Goal: Complete application form: Complete application form

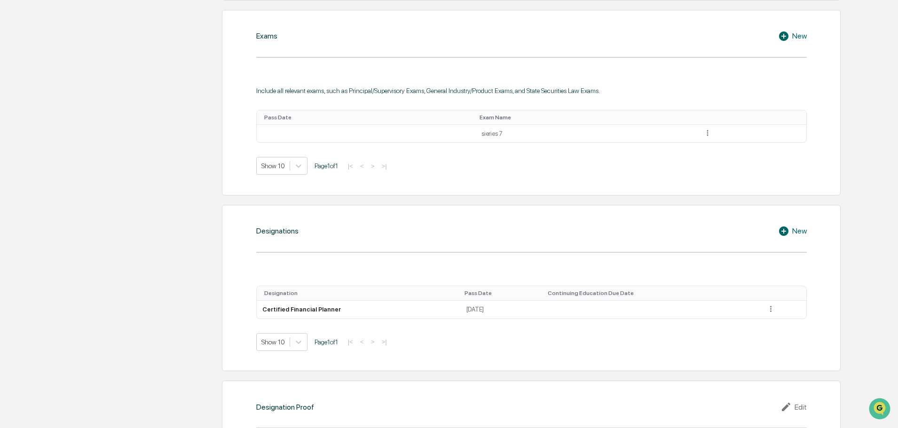
scroll to position [329, 0]
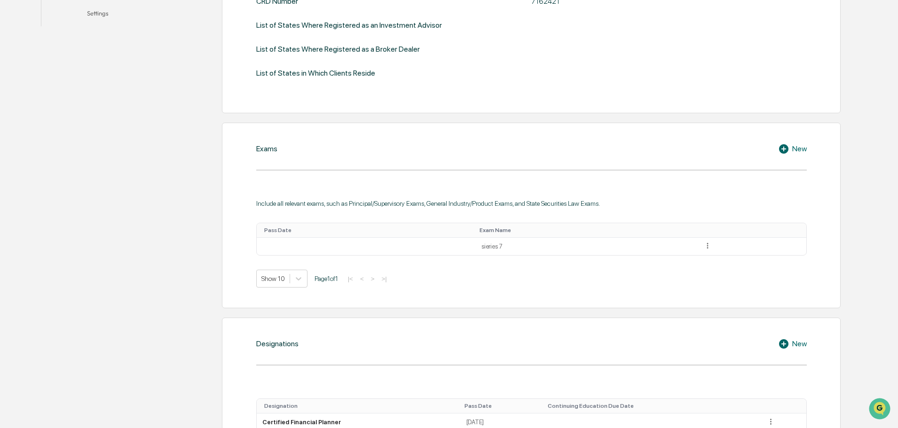
click at [549, 256] on table "Pass Date Exam Name sieries 7" at bounding box center [531, 239] width 551 height 33
click at [527, 252] on td "sieries 7" at bounding box center [587, 247] width 222 height 18
click at [482, 250] on td "sieries 7" at bounding box center [587, 247] width 222 height 18
click at [710, 251] on td at bounding box center [752, 247] width 109 height 18
click at [705, 248] on icon at bounding box center [707, 246] width 9 height 9
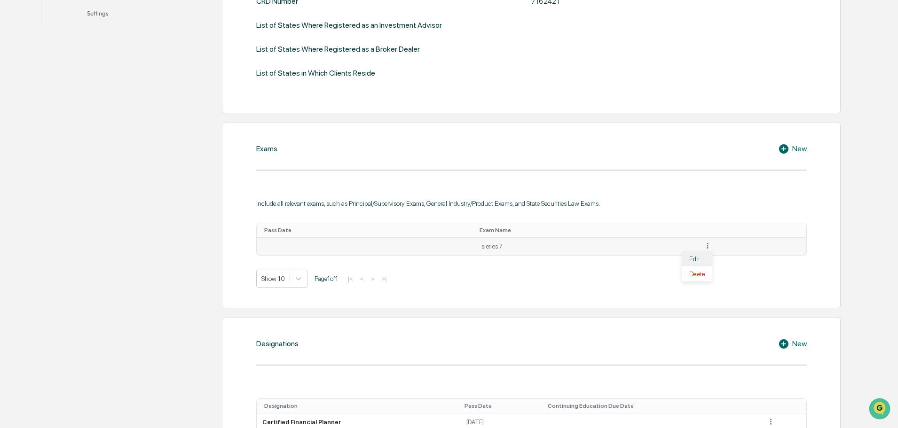
click at [696, 264] on div "Edit" at bounding box center [697, 259] width 30 height 15
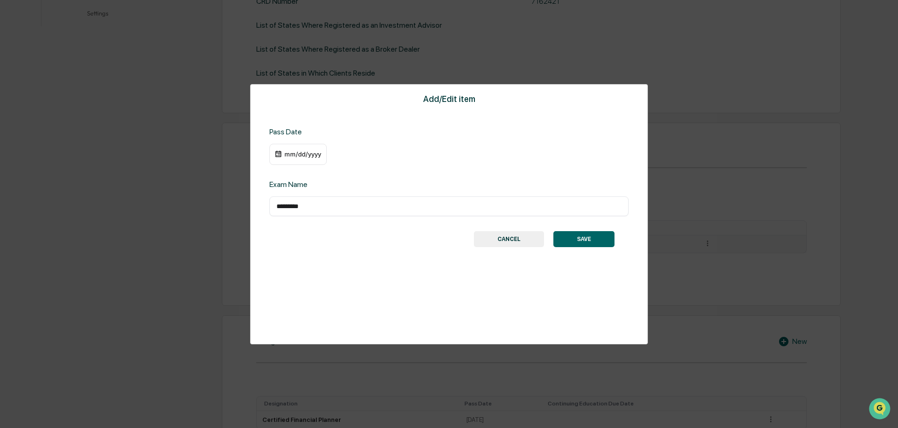
click at [293, 212] on div "********* ​" at bounding box center [448, 207] width 359 height 20
click at [297, 209] on input "*********" at bounding box center [449, 206] width 345 height 9
type input "**********"
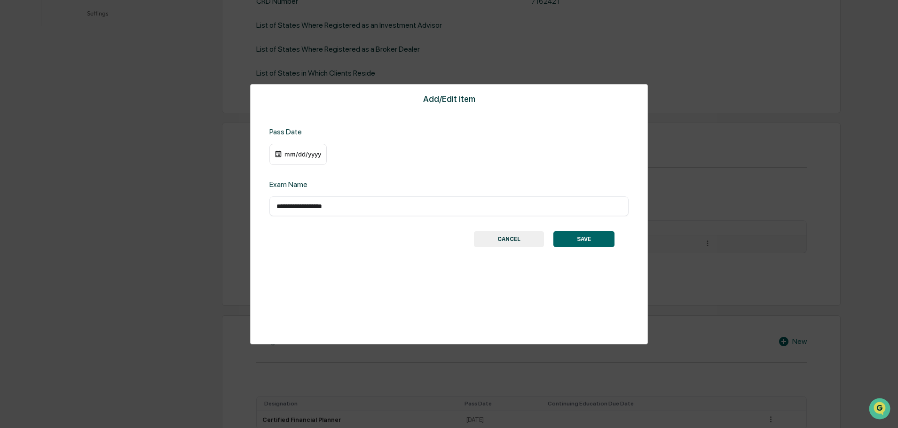
click at [591, 247] on button "SAVE" at bounding box center [583, 239] width 61 height 16
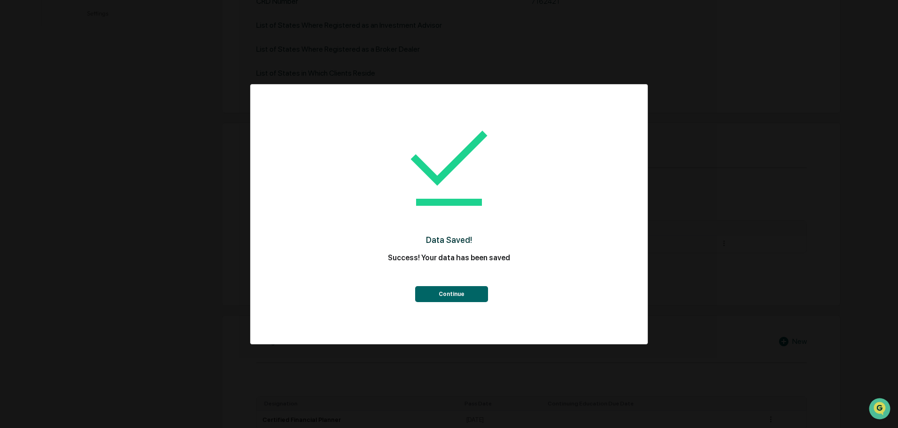
click at [466, 298] on button "Continue" at bounding box center [451, 294] width 73 height 16
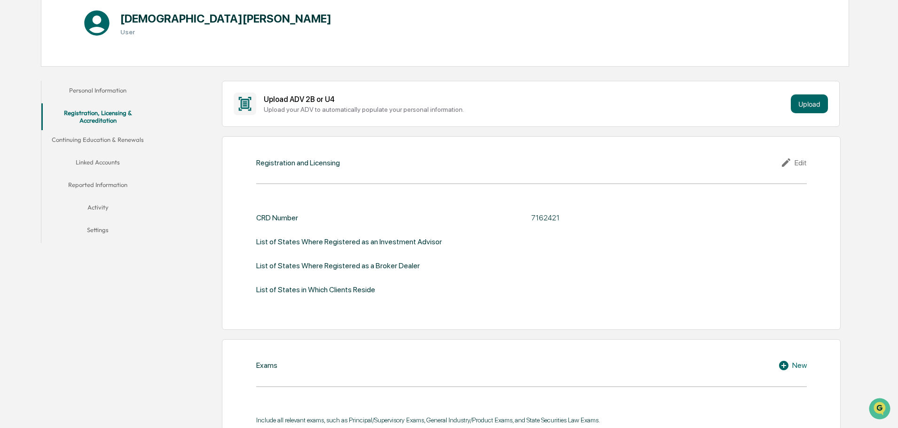
scroll to position [0, 0]
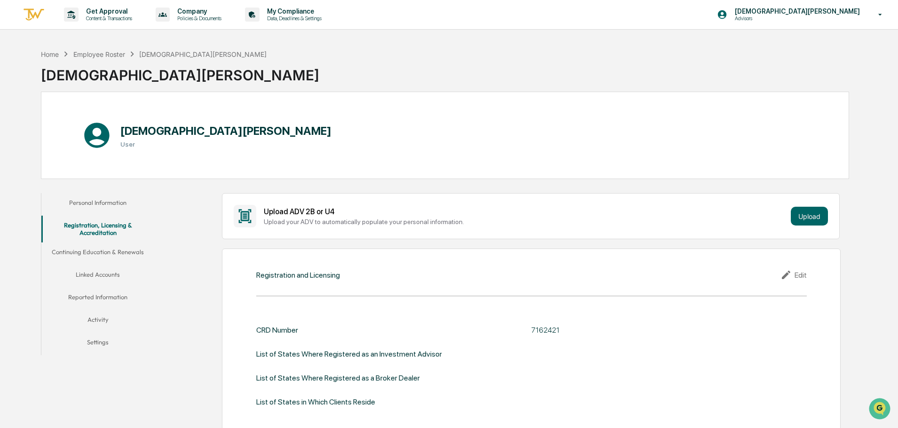
click at [104, 279] on button "Linked Accounts" at bounding box center [97, 276] width 113 height 23
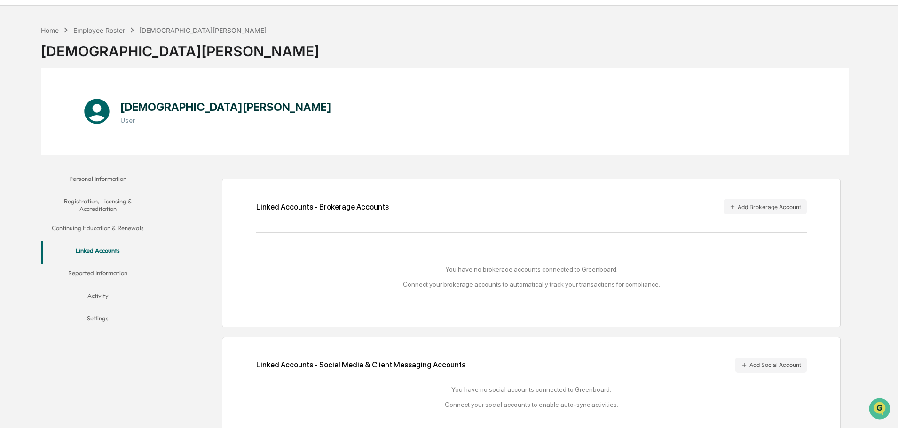
scroll to position [45, 0]
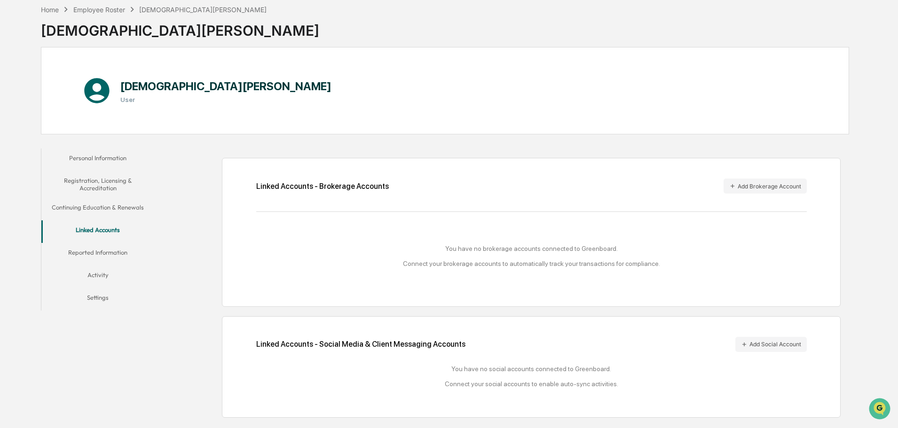
click at [82, 253] on button "Reported Information" at bounding box center [97, 254] width 113 height 23
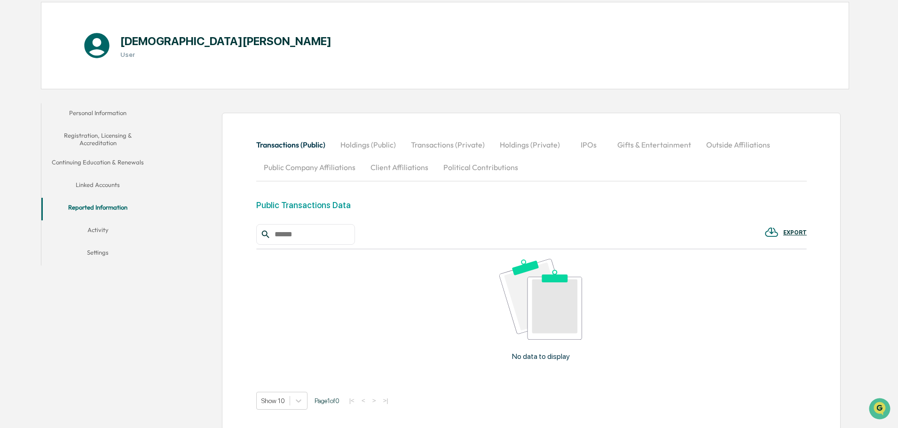
scroll to position [151, 0]
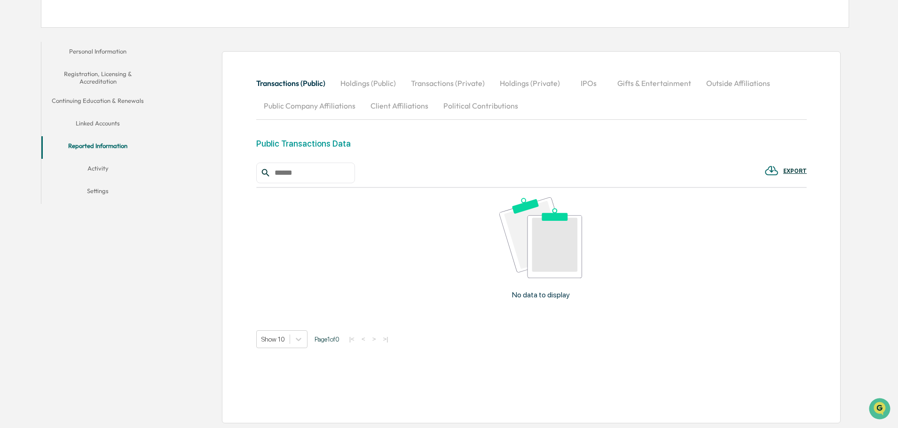
click at [108, 170] on button "Activity" at bounding box center [97, 170] width 113 height 23
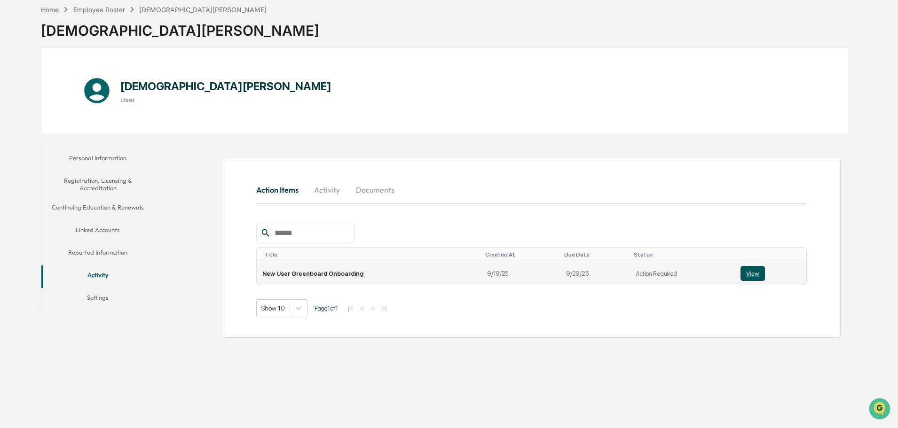
click at [750, 277] on button "View" at bounding box center [753, 273] width 24 height 15
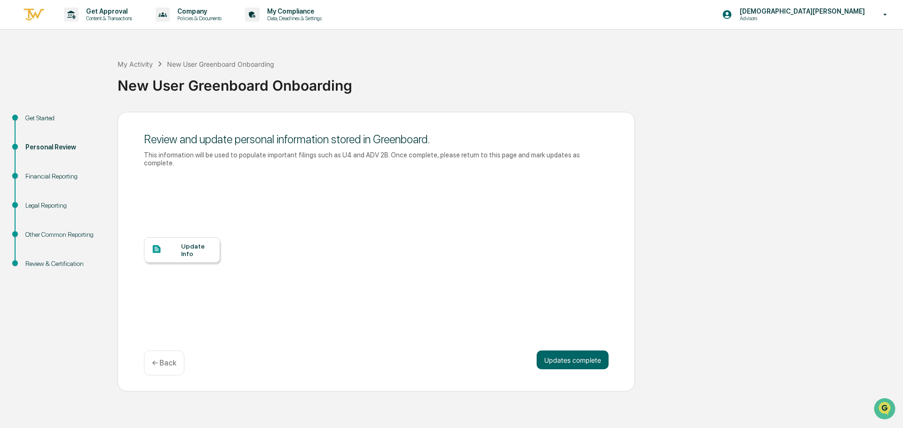
click at [53, 178] on div "Financial Reporting" at bounding box center [63, 177] width 77 height 10
click at [53, 209] on div "Legal Reporting" at bounding box center [63, 206] width 77 height 10
click at [561, 351] on button "Updates complete" at bounding box center [573, 360] width 72 height 19
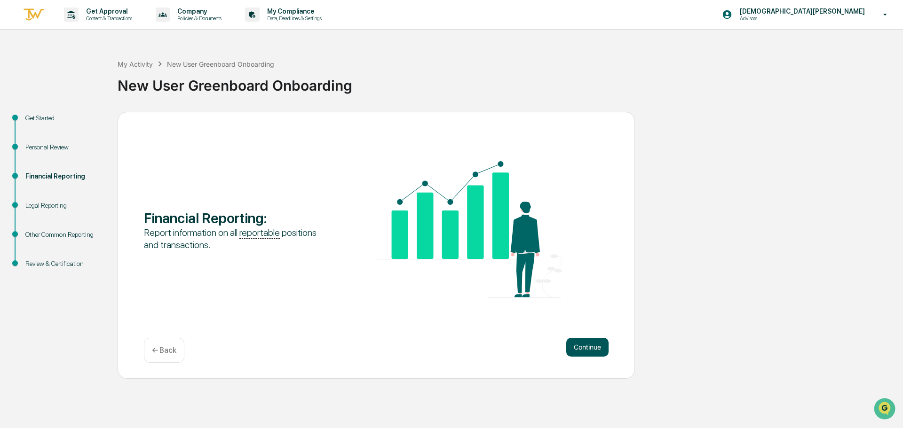
click at [580, 354] on button "Continue" at bounding box center [587, 347] width 42 height 19
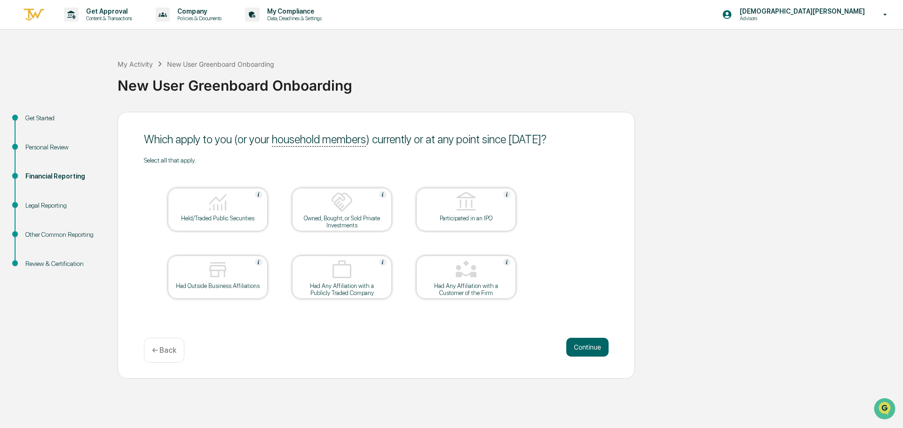
click at [199, 211] on div at bounding box center [218, 203] width 94 height 24
drag, startPoint x: 320, startPoint y: 211, endPoint x: 347, endPoint y: 217, distance: 27.1
click at [321, 212] on div at bounding box center [342, 203] width 94 height 24
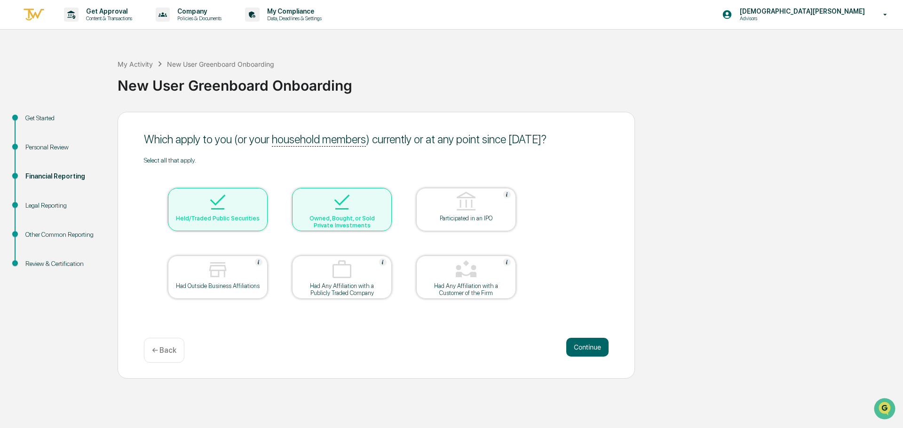
click at [351, 222] on div "Owned, Bought, or Sold Private Investments" at bounding box center [342, 222] width 85 height 14
click at [591, 344] on button "Continue" at bounding box center [587, 347] width 42 height 19
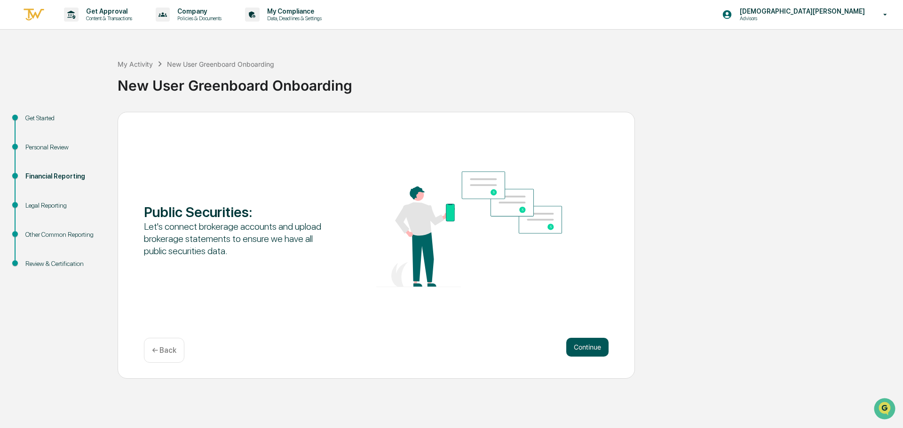
click at [586, 344] on button "Continue" at bounding box center [587, 347] width 42 height 19
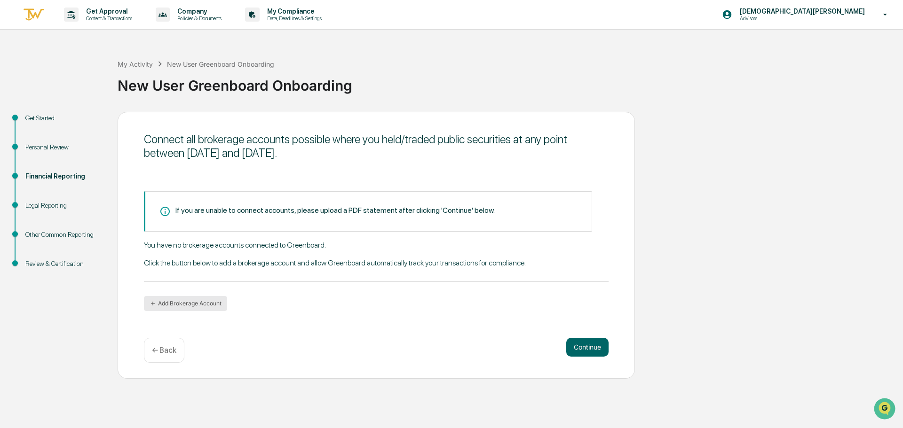
click at [191, 306] on button "Add Brokerage Account" at bounding box center [185, 303] width 83 height 15
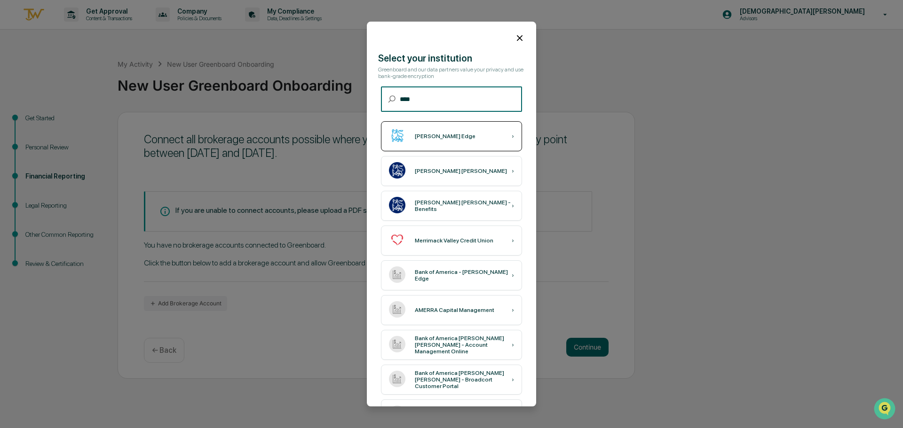
type input "****"
click at [452, 142] on div "Merrill Edge ›" at bounding box center [451, 136] width 141 height 30
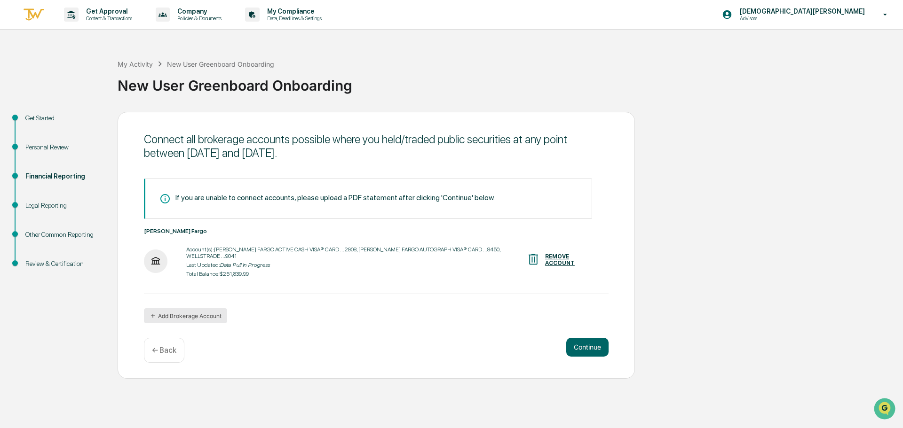
click at [205, 311] on button "Add Brokerage Account" at bounding box center [185, 315] width 83 height 15
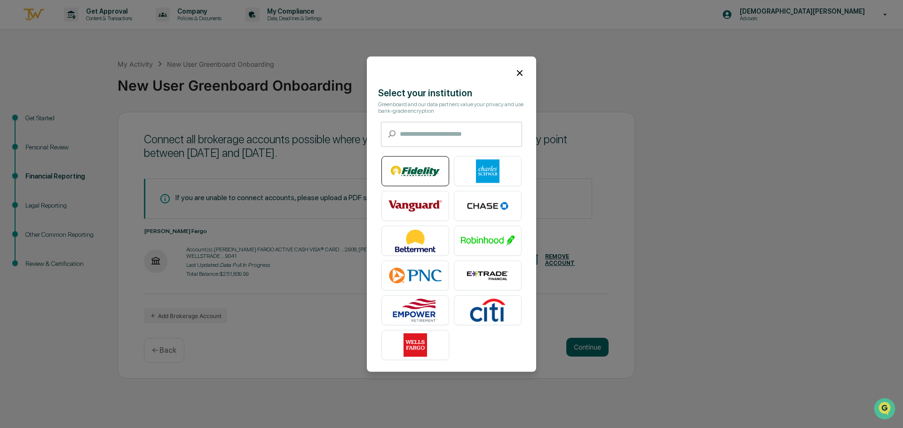
click at [422, 163] on img at bounding box center [415, 171] width 54 height 24
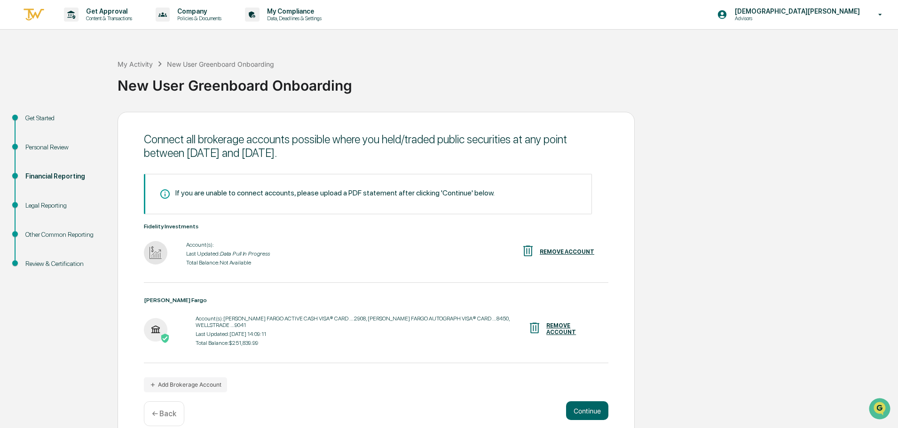
scroll to position [8, 0]
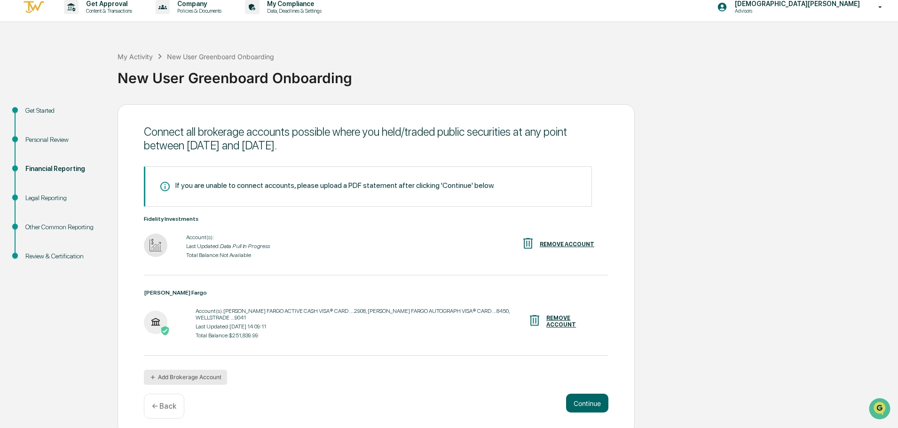
click at [195, 370] on button "Add Brokerage Account" at bounding box center [185, 377] width 83 height 15
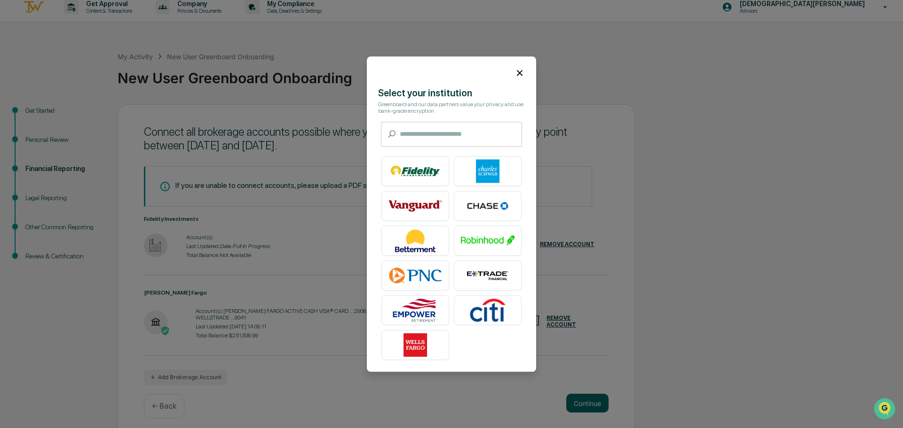
click at [435, 118] on div "Select your institution Greenboard and our data partners value your privacy and…" at bounding box center [451, 225] width 169 height 277
click at [437, 126] on input "text" at bounding box center [461, 134] width 122 height 25
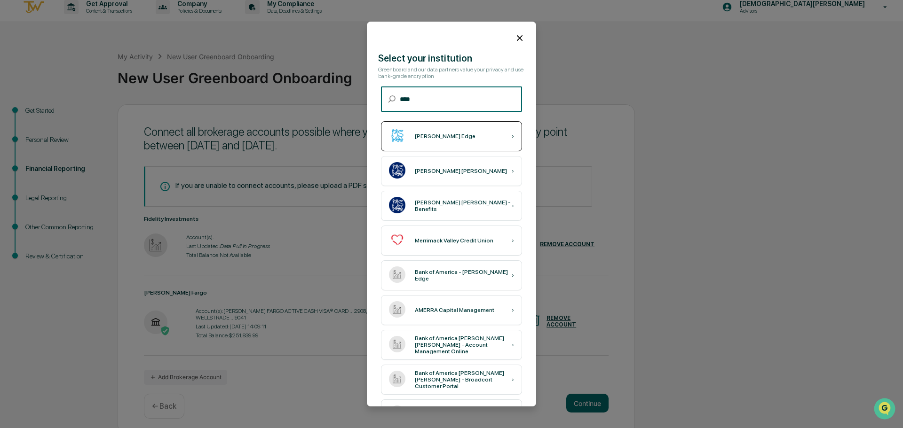
type input "****"
click at [502, 139] on div "Merrill Edge ›" at bounding box center [451, 136] width 141 height 30
click at [516, 35] on icon at bounding box center [519, 38] width 10 height 10
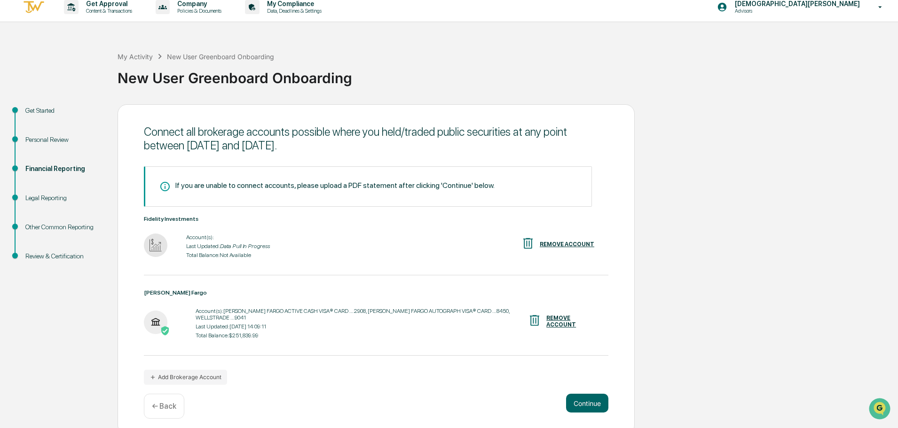
click at [415, 190] on div "If you are unable to connect accounts, please upload a PDF statement after clic…" at bounding box center [334, 185] width 319 height 9
click at [596, 395] on button "Continue" at bounding box center [587, 403] width 42 height 19
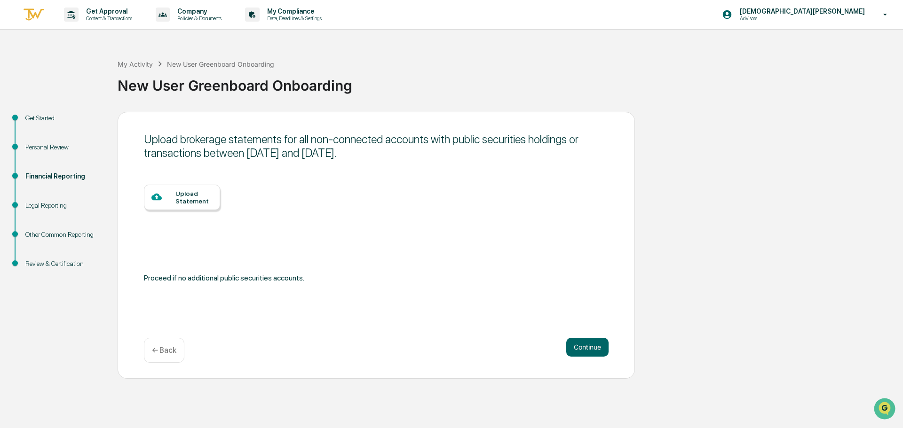
click at [203, 205] on div "Upload Statement" at bounding box center [182, 197] width 76 height 25
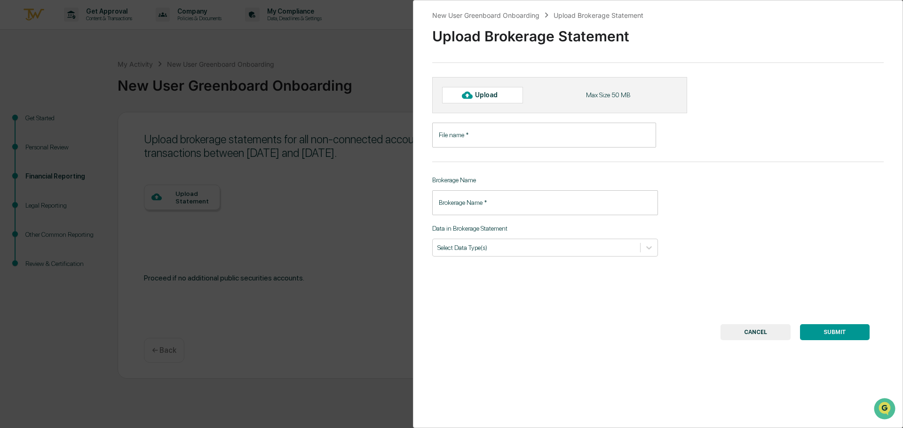
click at [523, 140] on input "File name   *" at bounding box center [544, 135] width 224 height 25
click at [488, 95] on div "Upload" at bounding box center [490, 95] width 31 height 8
type input "**********"
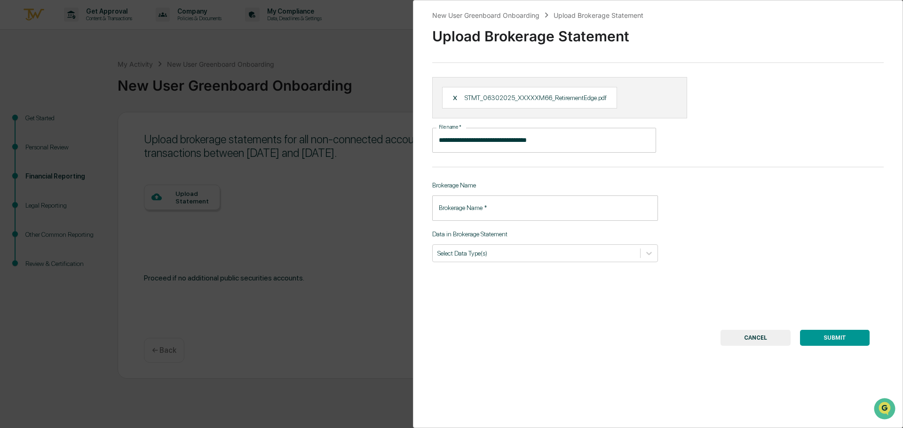
click at [537, 205] on input "Brokerage Name   *" at bounding box center [545, 208] width 226 height 25
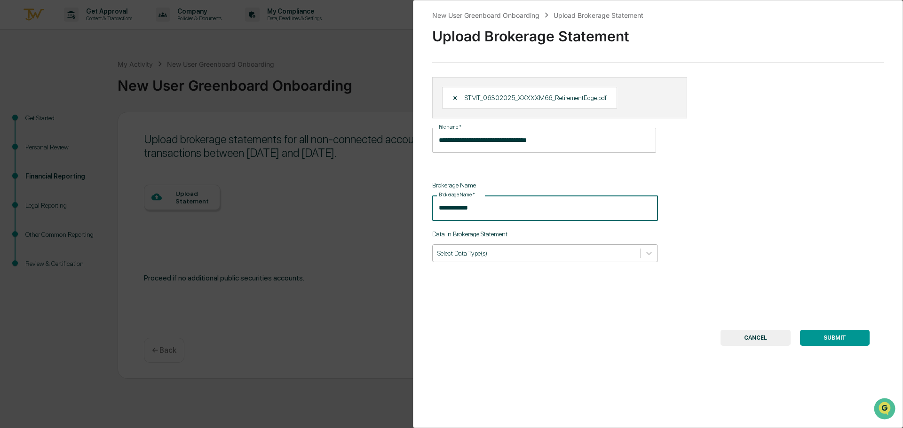
type input "**********"
click at [562, 262] on div "Select Data Type(s)" at bounding box center [545, 254] width 226 height 18
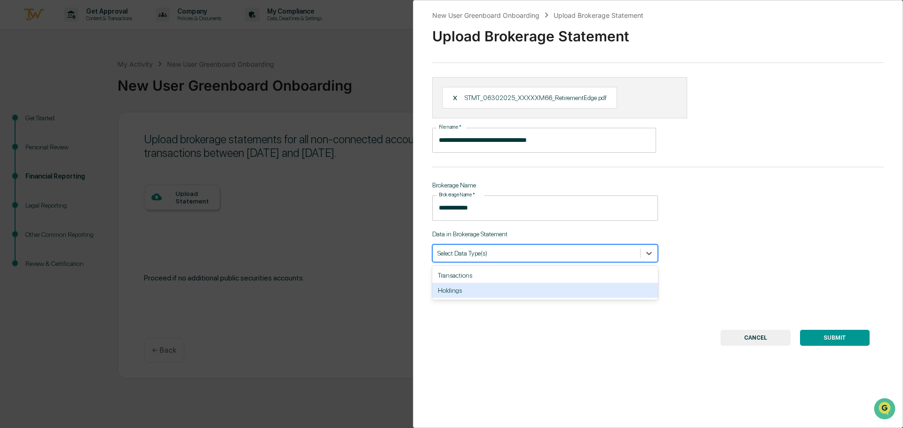
click at [568, 290] on div "Holdings" at bounding box center [545, 290] width 226 height 15
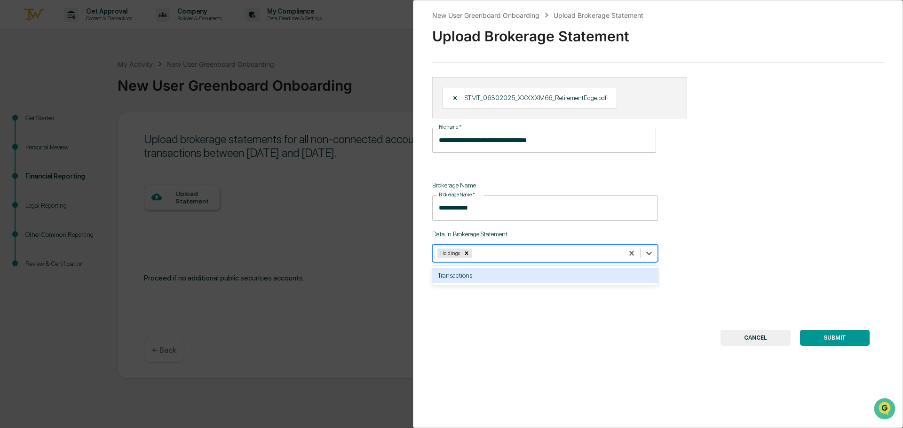
click at [570, 280] on div "Transactions" at bounding box center [545, 275] width 226 height 15
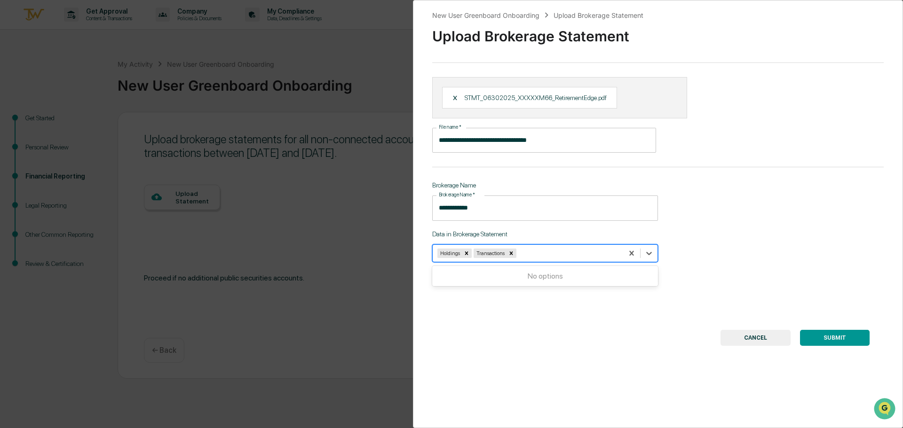
click at [825, 338] on button "SUBMIT" at bounding box center [835, 338] width 70 height 16
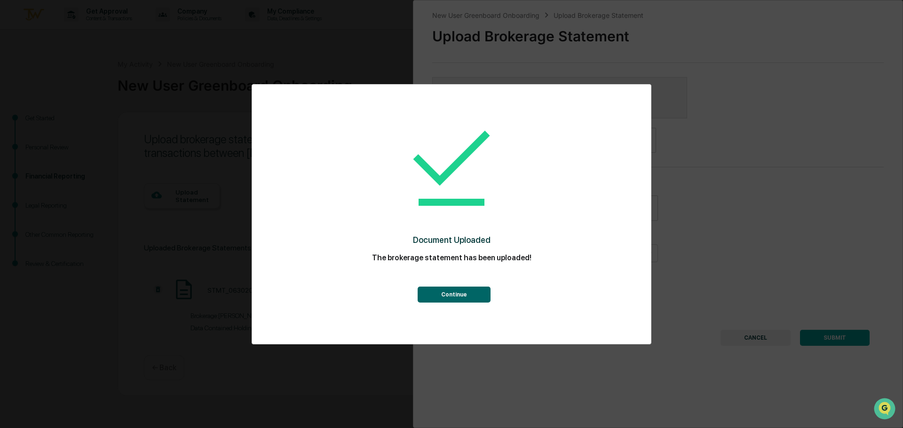
click at [475, 300] on button "Continue" at bounding box center [454, 295] width 73 height 16
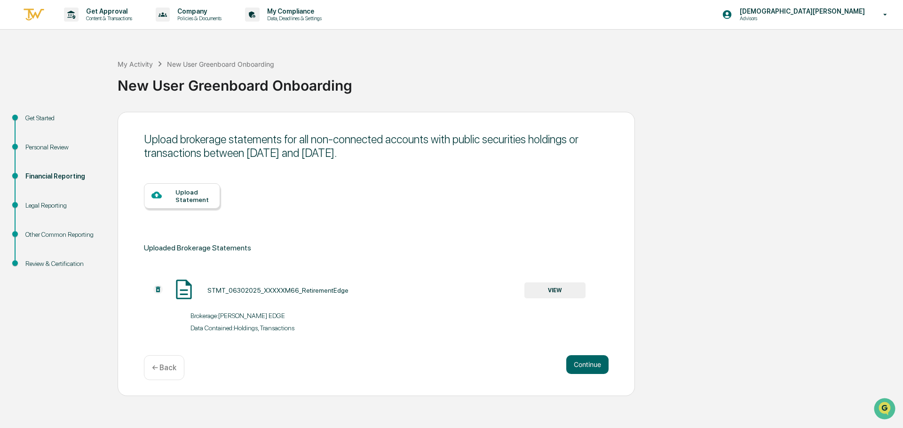
click at [193, 200] on div "Upload Statement" at bounding box center [193, 196] width 37 height 15
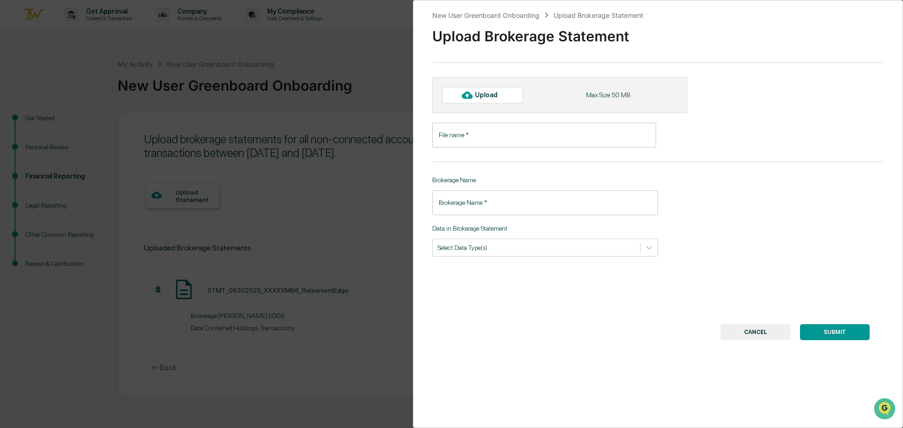
click at [493, 103] on div "Upload" at bounding box center [482, 95] width 81 height 16
type input "**********"
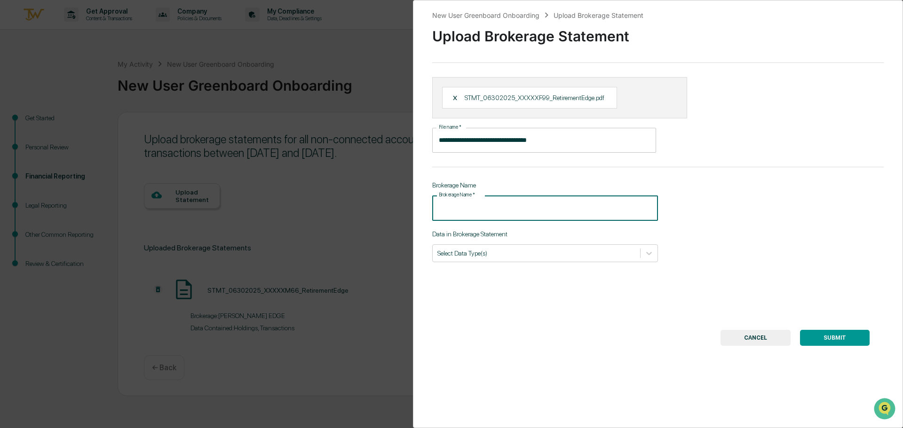
click at [516, 200] on input "Brokerage Name   *" at bounding box center [545, 208] width 226 height 25
type input "*"
type input "*******"
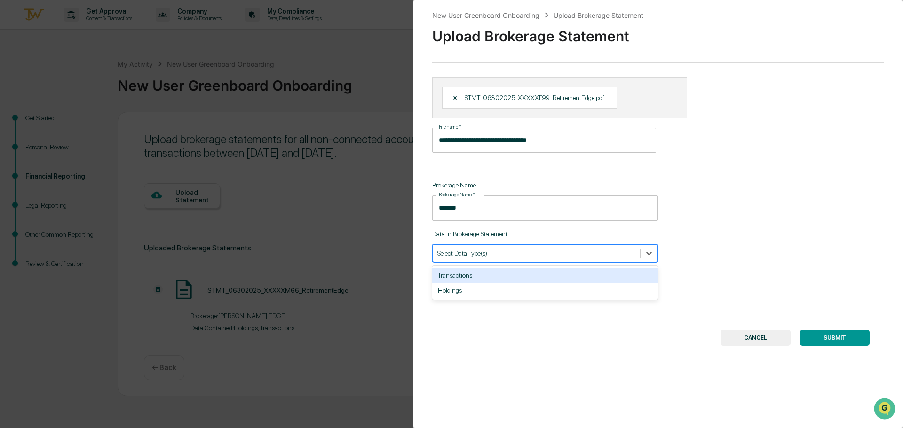
click at [562, 259] on div "Select Data Type(s)" at bounding box center [536, 253] width 207 height 13
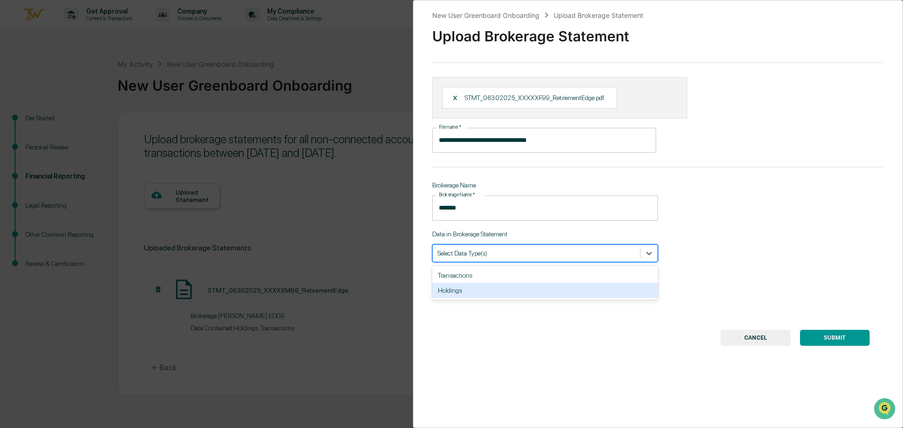
click at [535, 284] on div "Holdings" at bounding box center [545, 290] width 226 height 15
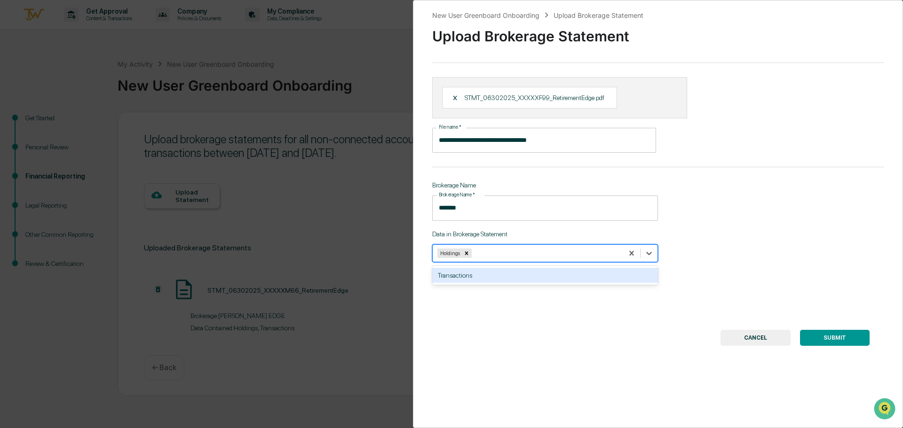
click at [536, 268] on div "Transactions" at bounding box center [545, 275] width 226 height 19
click at [537, 272] on div "Transactions" at bounding box center [545, 275] width 226 height 15
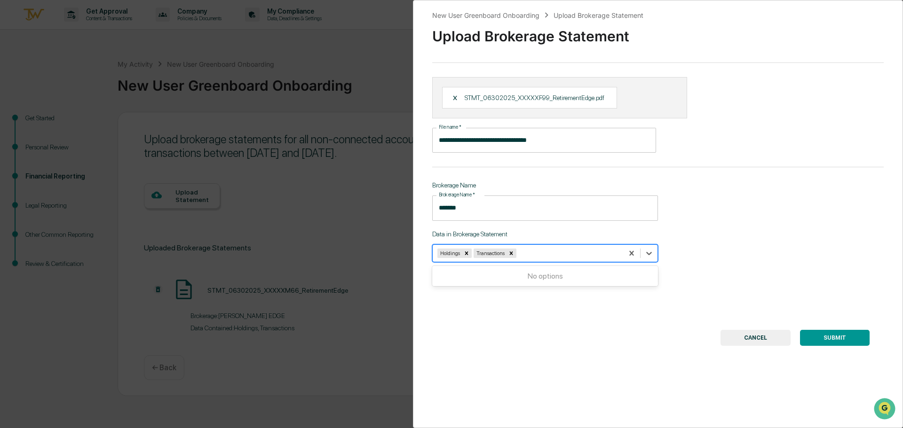
click at [836, 334] on button "SUBMIT" at bounding box center [835, 338] width 70 height 16
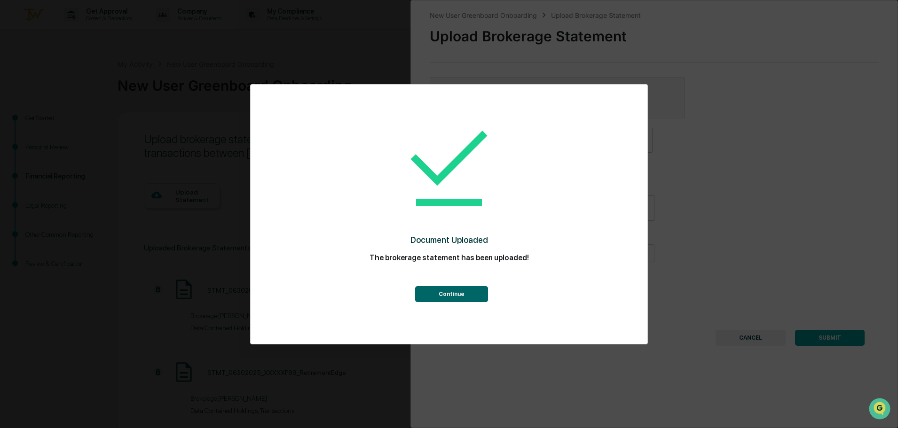
click at [449, 286] on button "Continue" at bounding box center [451, 294] width 73 height 16
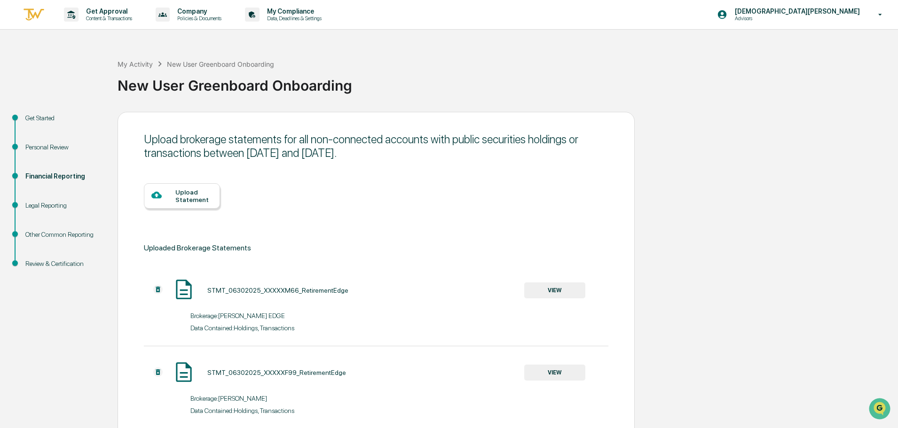
click at [188, 186] on div "Upload Statement" at bounding box center [182, 195] width 76 height 25
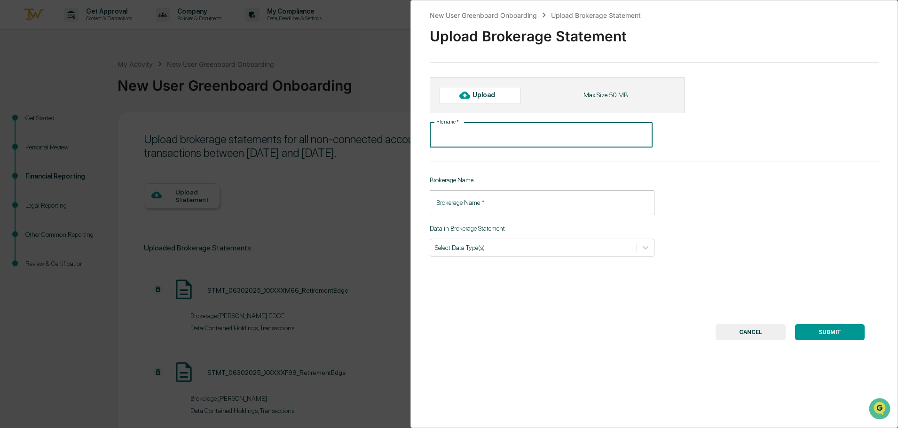
click at [525, 127] on input "File name   *" at bounding box center [541, 135] width 223 height 25
click at [483, 92] on div "Upload" at bounding box center [488, 95] width 31 height 8
type input "**********"
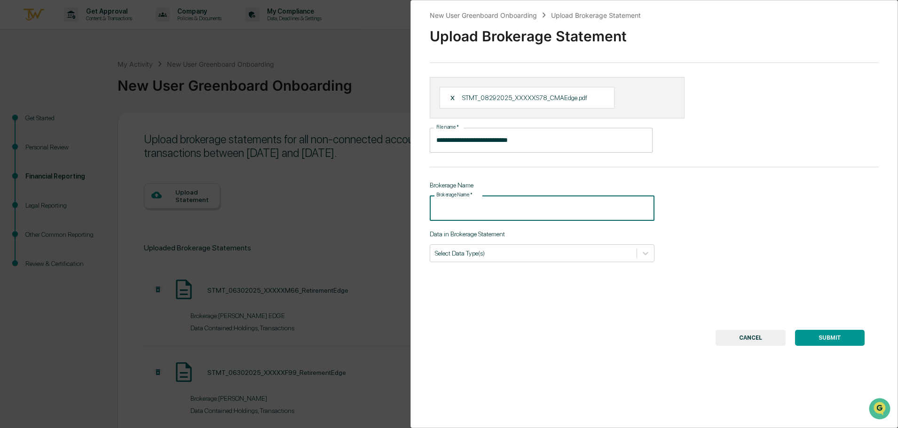
click at [498, 216] on input "Brokerage Name   *" at bounding box center [542, 208] width 225 height 25
type input "*******"
click at [529, 257] on div at bounding box center [533, 253] width 197 height 9
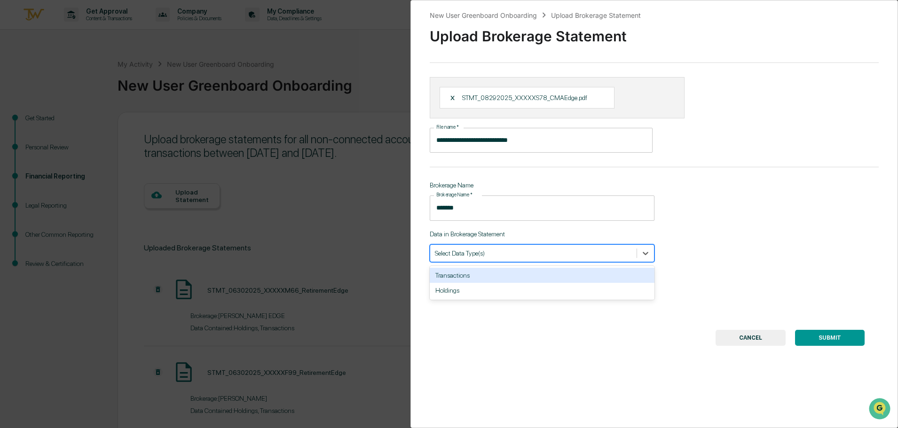
click at [528, 277] on div "Transactions" at bounding box center [542, 275] width 225 height 15
click at [525, 277] on div "Holdings" at bounding box center [542, 275] width 225 height 15
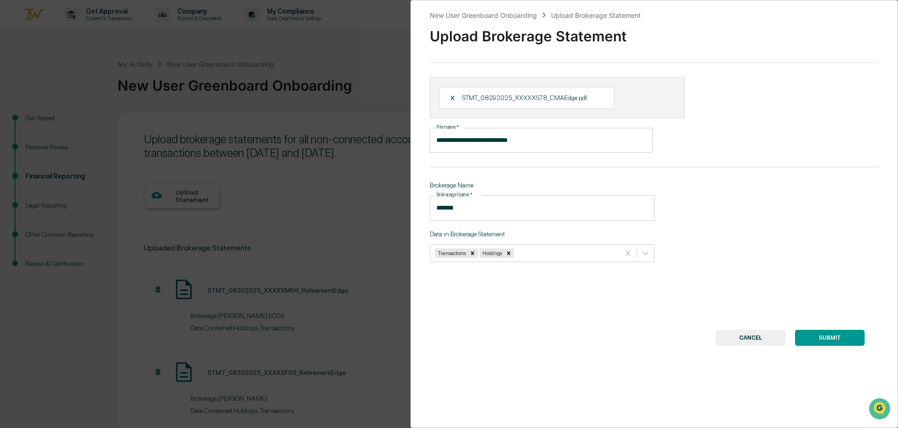
click at [828, 346] on div "**********" at bounding box center [655, 214] width 488 height 428
click at [832, 336] on button "SUBMIT" at bounding box center [830, 338] width 70 height 16
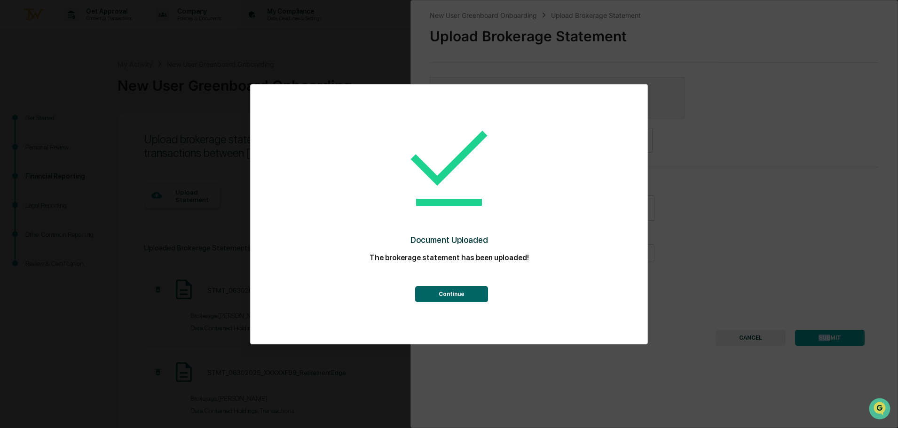
click at [474, 299] on button "Continue" at bounding box center [451, 294] width 73 height 16
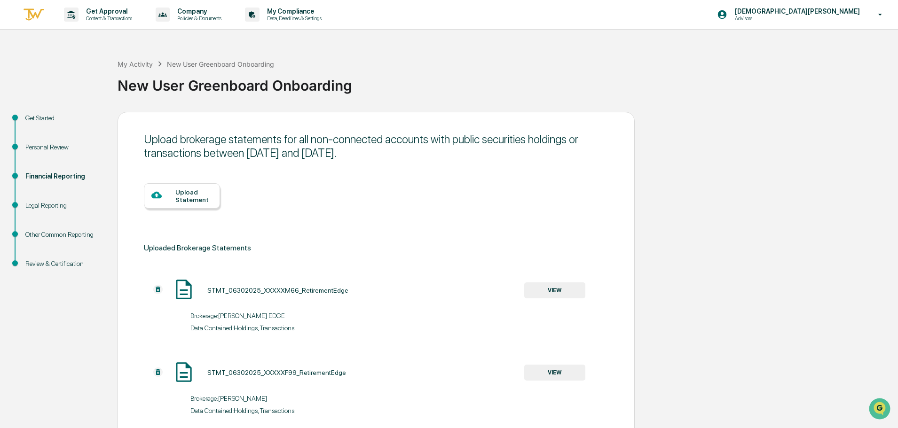
click at [158, 200] on icon at bounding box center [156, 195] width 10 height 10
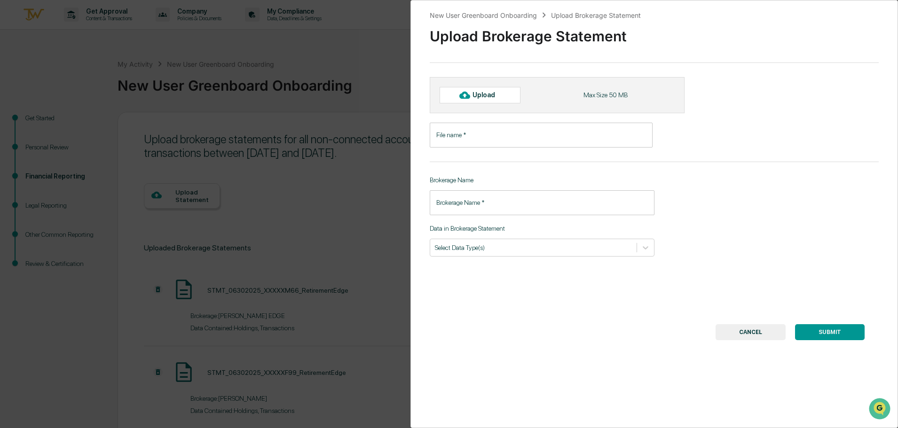
click at [499, 100] on div "Upload" at bounding box center [480, 95] width 81 height 16
type input "**********"
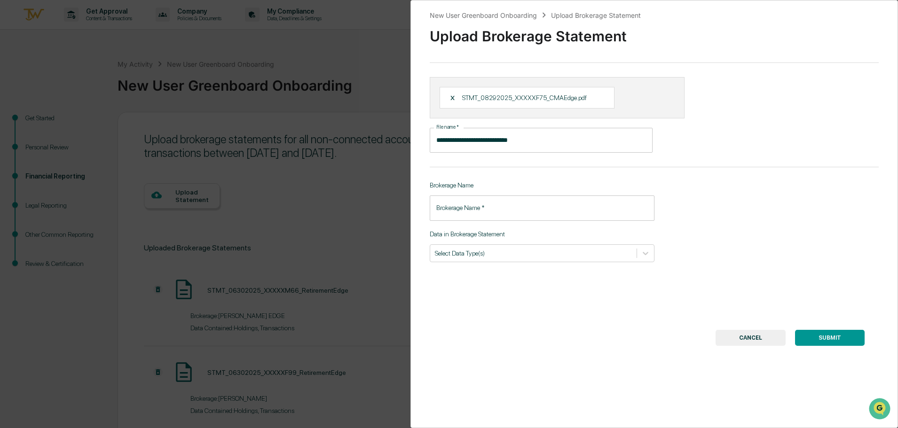
click at [504, 212] on input "Brokerage Name   *" at bounding box center [542, 208] width 225 height 25
click at [503, 213] on input "Brokerage Name   *" at bounding box center [542, 208] width 225 height 25
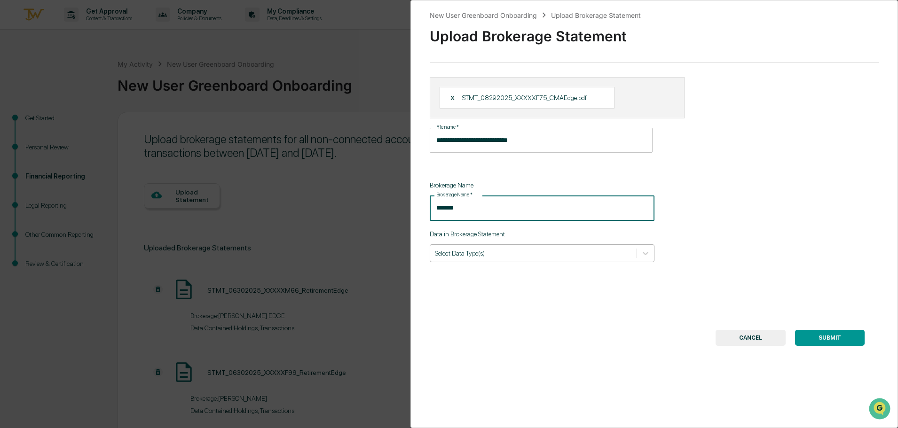
type input "*******"
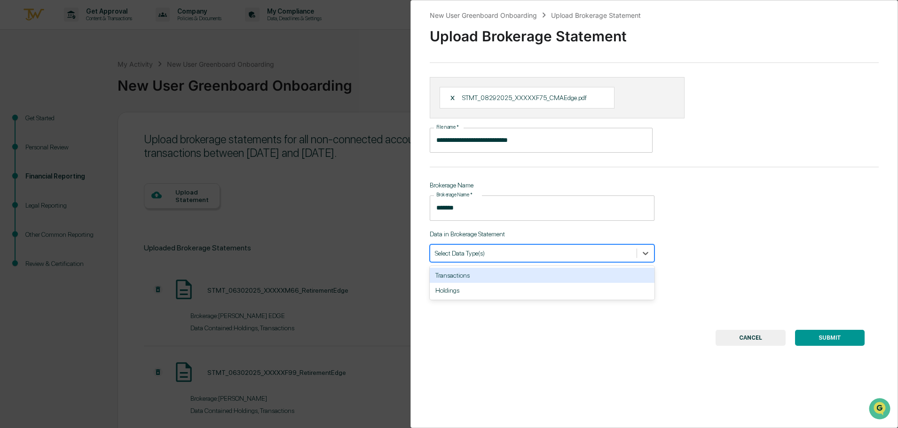
click at [538, 258] on div "Select Data Type(s)" at bounding box center [533, 253] width 206 height 13
click at [538, 274] on div "Transactions" at bounding box center [542, 275] width 225 height 15
click at [533, 280] on div "Holdings" at bounding box center [542, 275] width 225 height 15
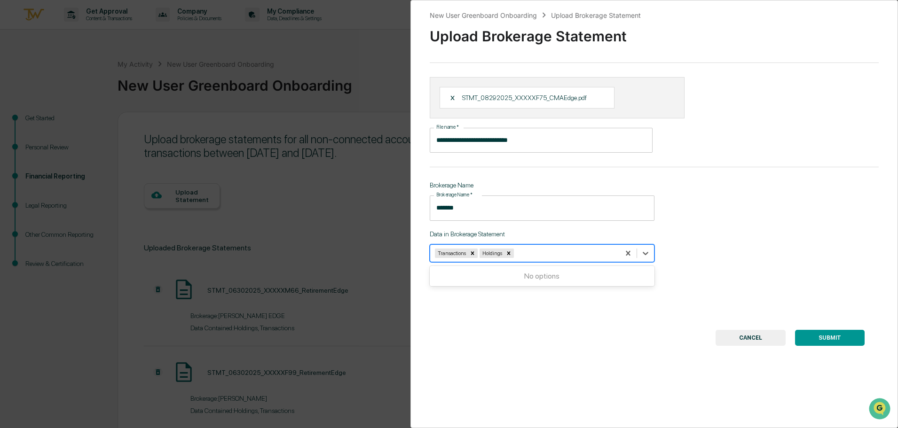
click at [812, 337] on button "SUBMIT" at bounding box center [830, 338] width 70 height 16
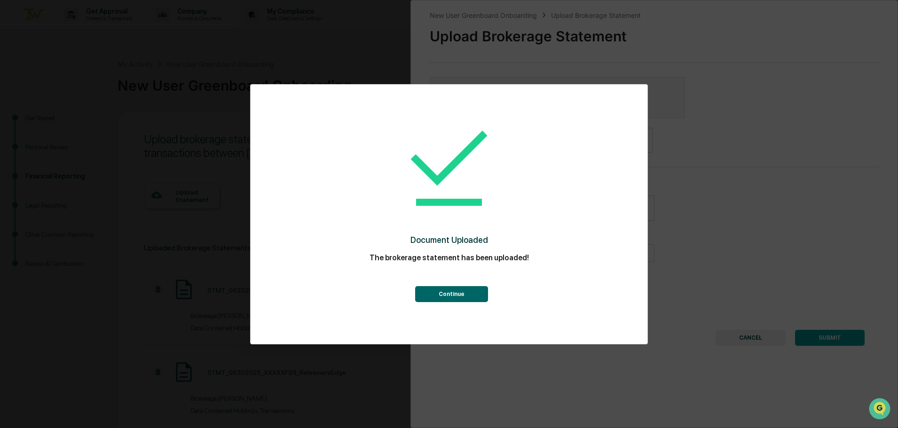
click at [465, 299] on button "Continue" at bounding box center [451, 294] width 73 height 16
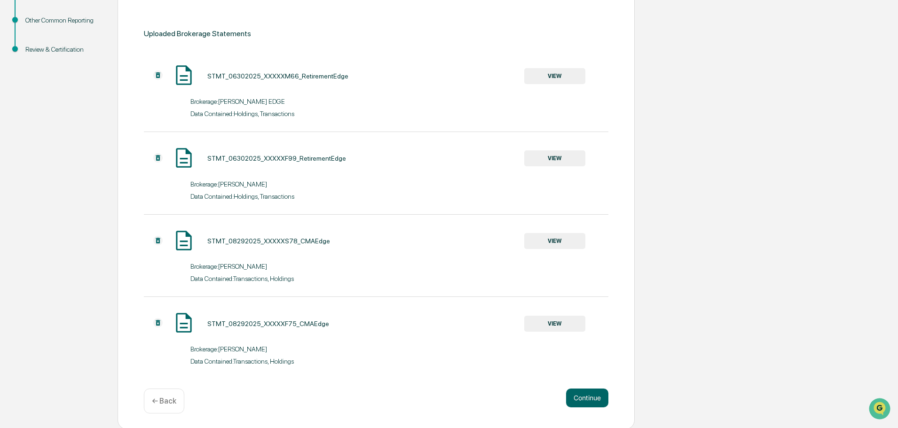
scroll to position [216, 0]
click at [590, 395] on button "Continue" at bounding box center [587, 396] width 42 height 19
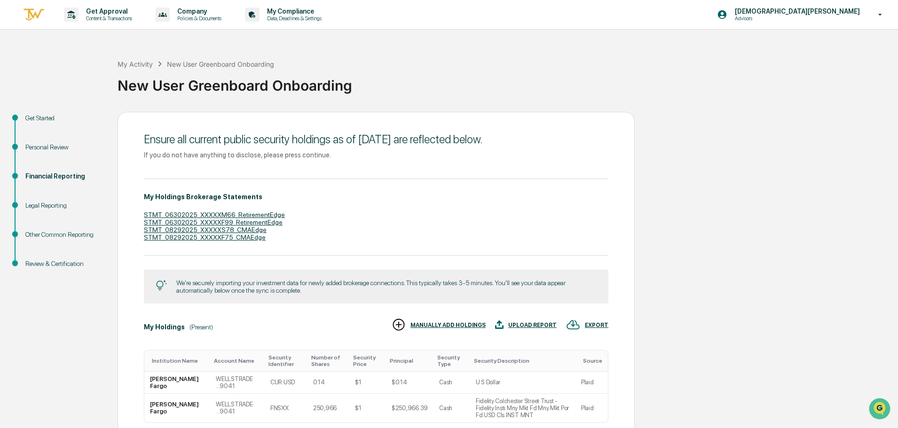
scroll to position [29, 0]
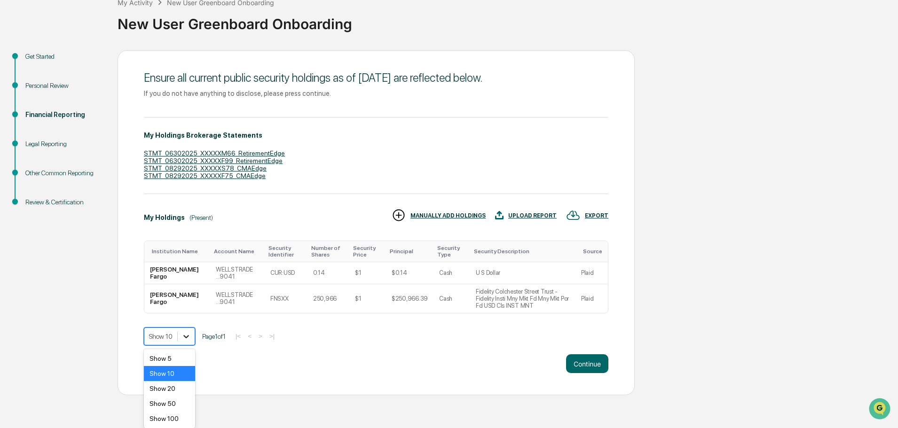
click at [185, 368] on body "Get Approval Content & Transactions Company Policies & Documents My Compliance …" at bounding box center [449, 166] width 898 height 457
click at [185, 393] on div "Show 20" at bounding box center [169, 388] width 51 height 15
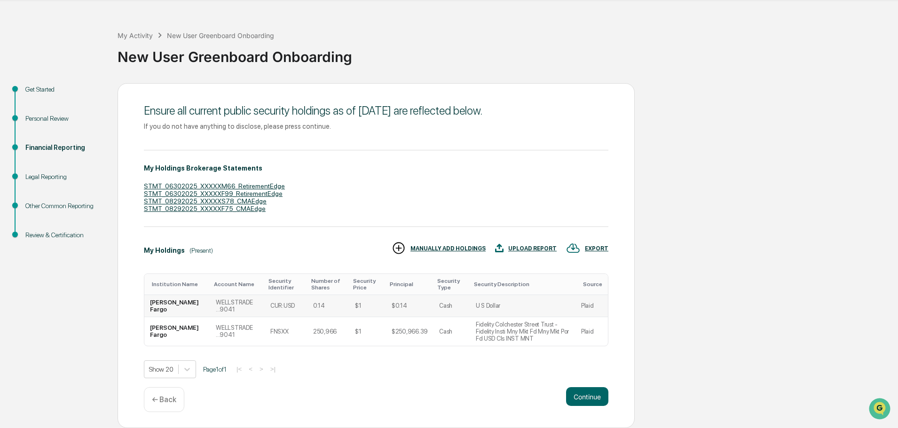
drag, startPoint x: 473, startPoint y: 322, endPoint x: 282, endPoint y: 316, distance: 191.0
click at [170, 402] on p "← Back" at bounding box center [164, 399] width 24 height 9
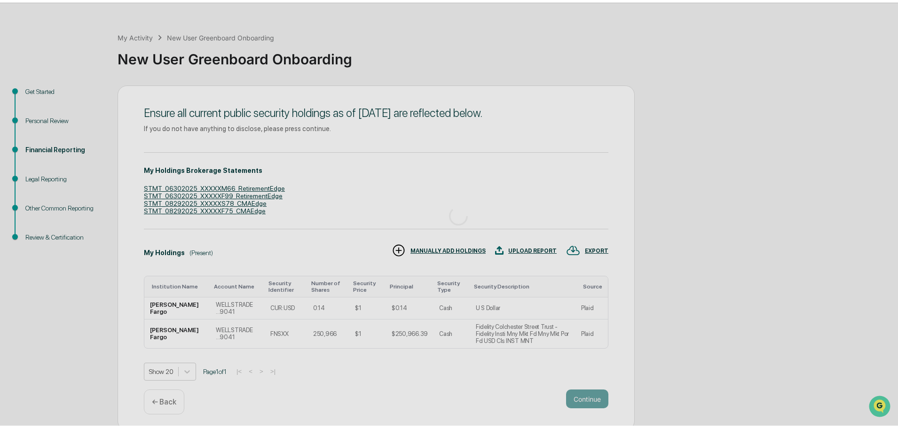
scroll to position [0, 0]
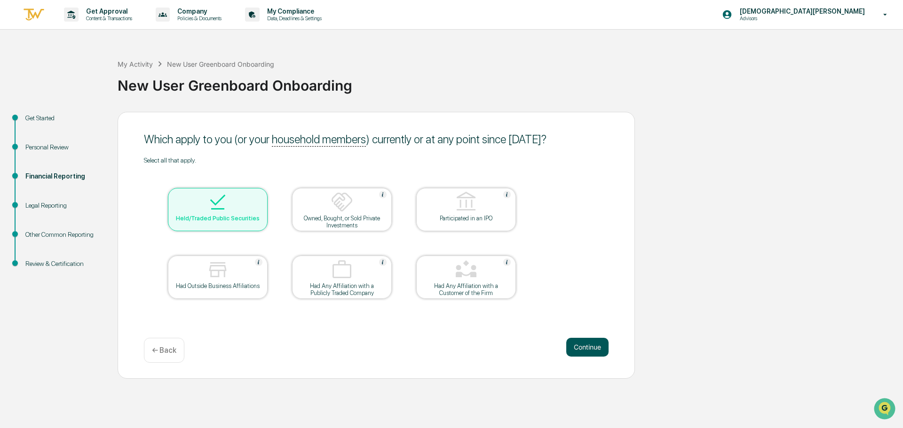
click at [607, 351] on button "Continue" at bounding box center [587, 347] width 42 height 19
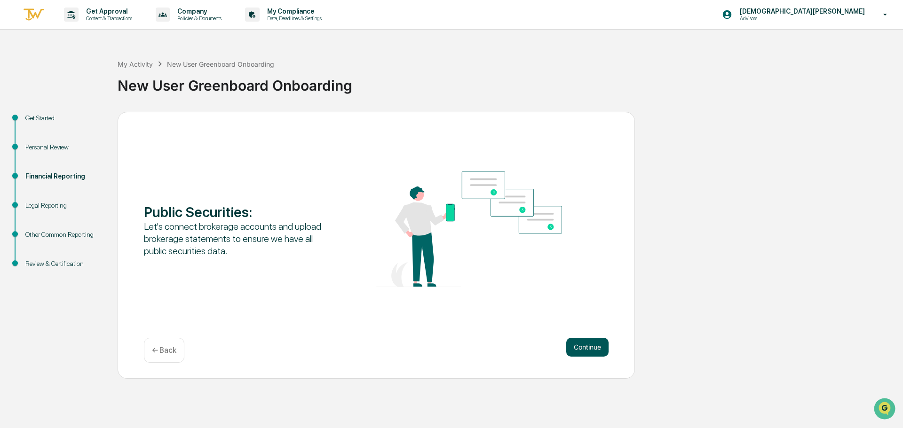
click at [587, 345] on button "Continue" at bounding box center [587, 347] width 42 height 19
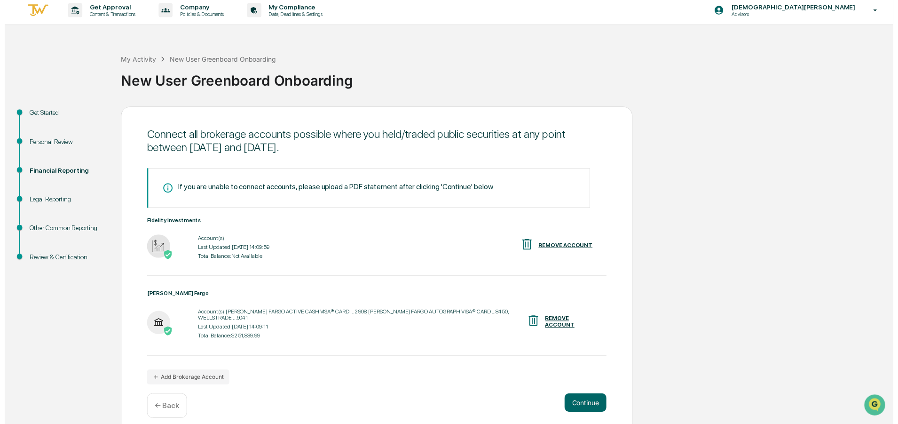
scroll to position [8, 0]
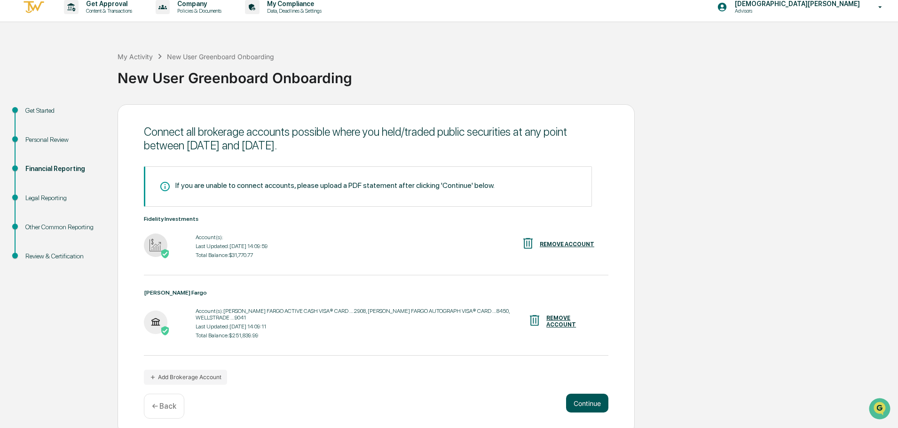
click at [599, 395] on button "Continue" at bounding box center [587, 403] width 42 height 19
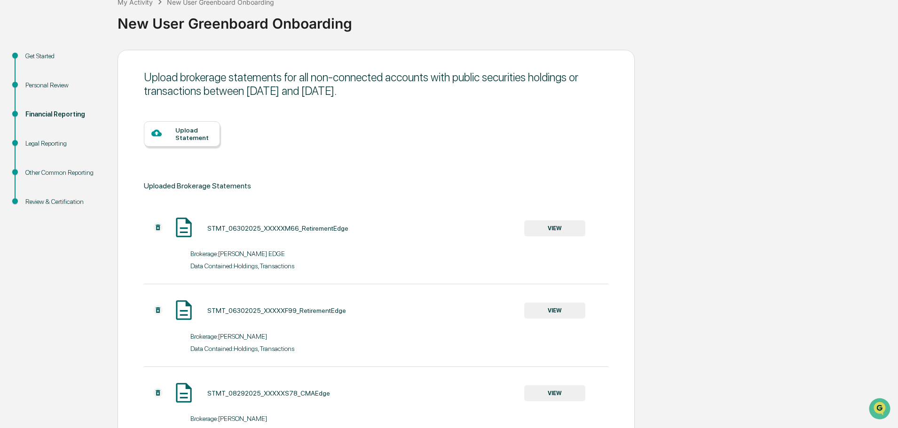
scroll to position [216, 0]
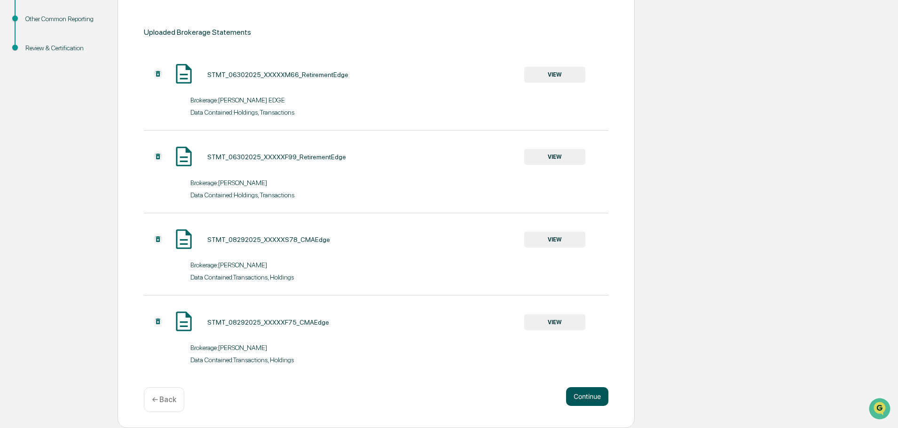
click at [590, 402] on button "Continue" at bounding box center [587, 396] width 42 height 19
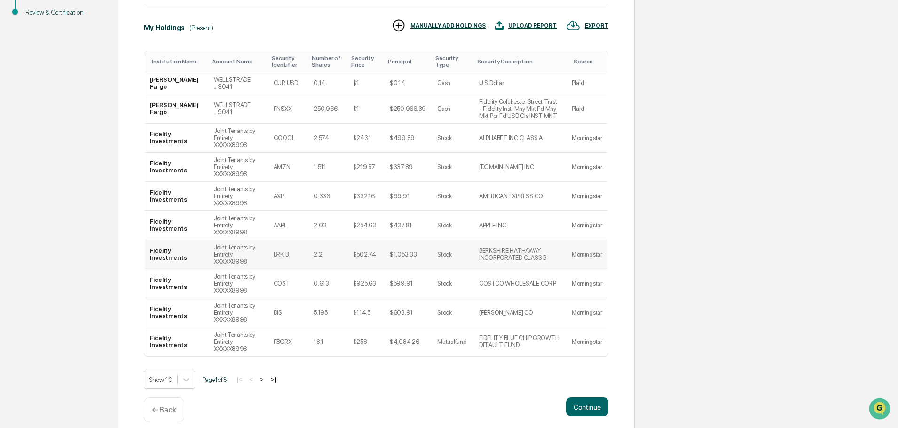
scroll to position [262, 0]
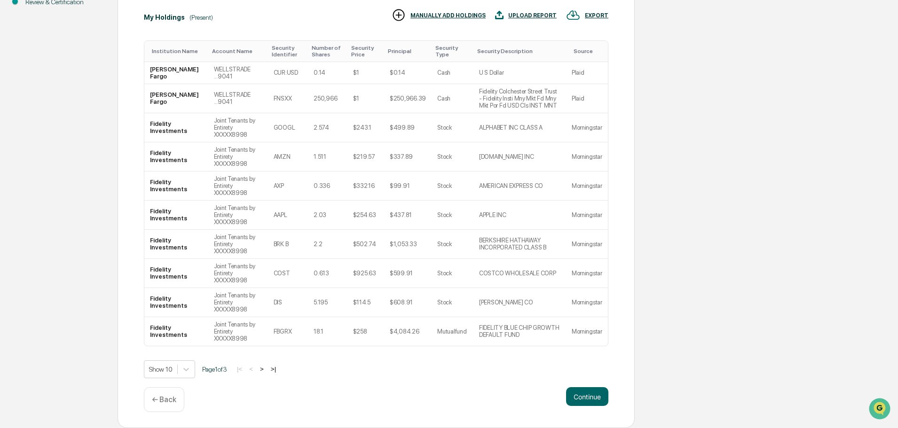
click at [265, 371] on button ">" at bounding box center [261, 369] width 9 height 8
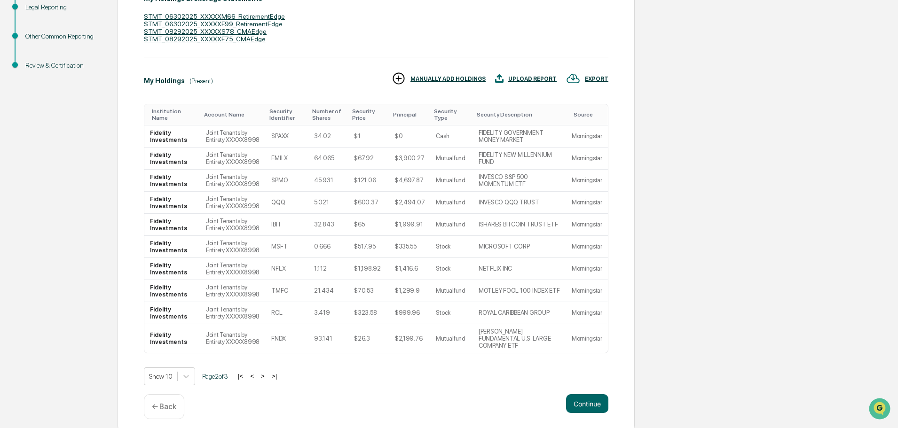
click at [265, 368] on div "Show 10 Page 2 of 3 |< < > >|" at bounding box center [376, 377] width 465 height 18
click at [267, 372] on button ">" at bounding box center [262, 376] width 9 height 8
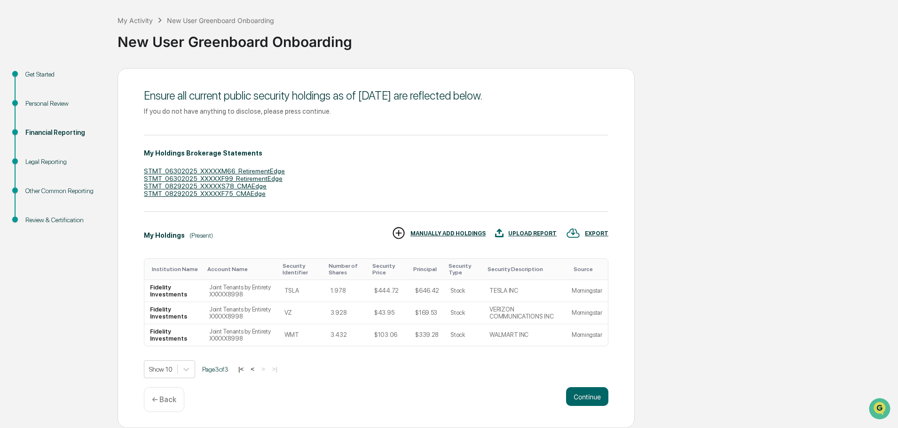
scroll to position [44, 0]
click at [181, 373] on body "Get Approval Content & Transactions Company Policies & Documents My Compliance …" at bounding box center [449, 192] width 898 height 472
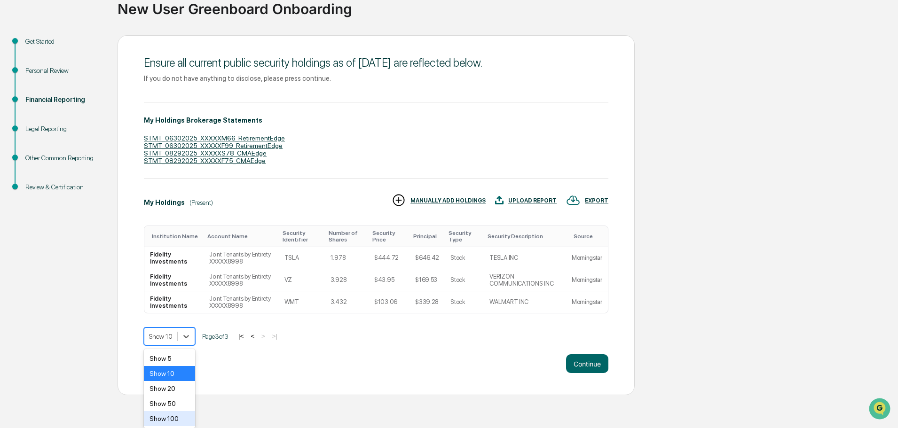
click at [183, 419] on div "Show 100" at bounding box center [169, 418] width 51 height 15
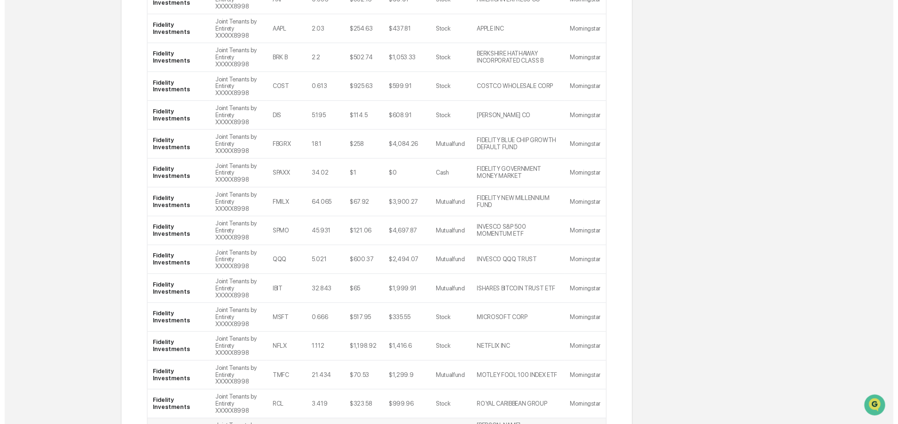
scroll to position [641, 0]
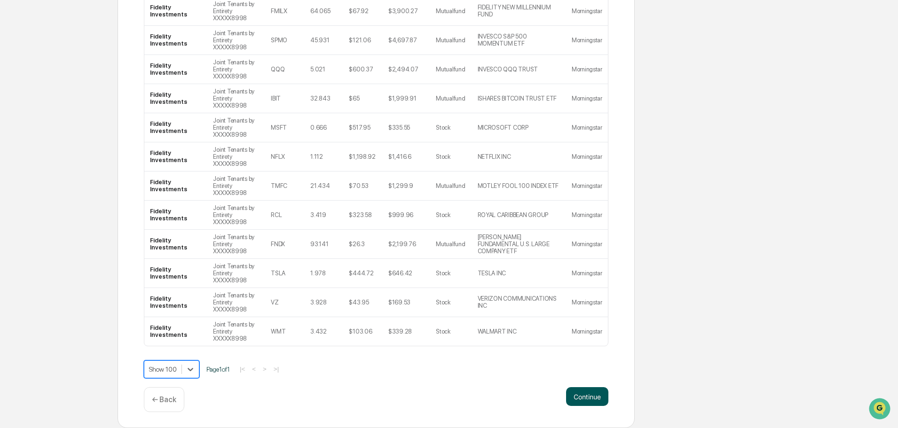
click at [593, 394] on button "Continue" at bounding box center [587, 396] width 42 height 19
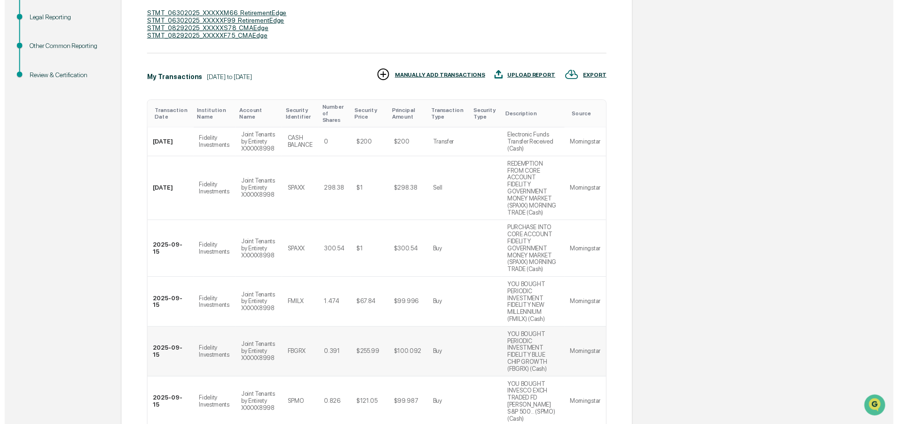
scroll to position [368, 0]
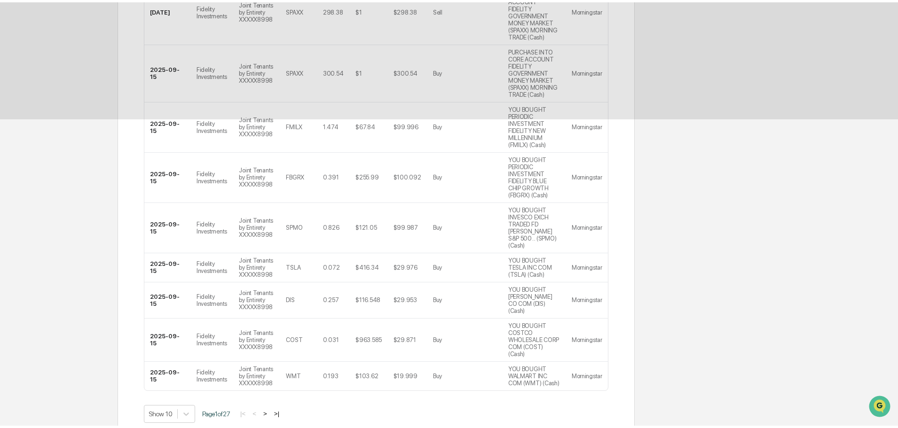
scroll to position [0, 0]
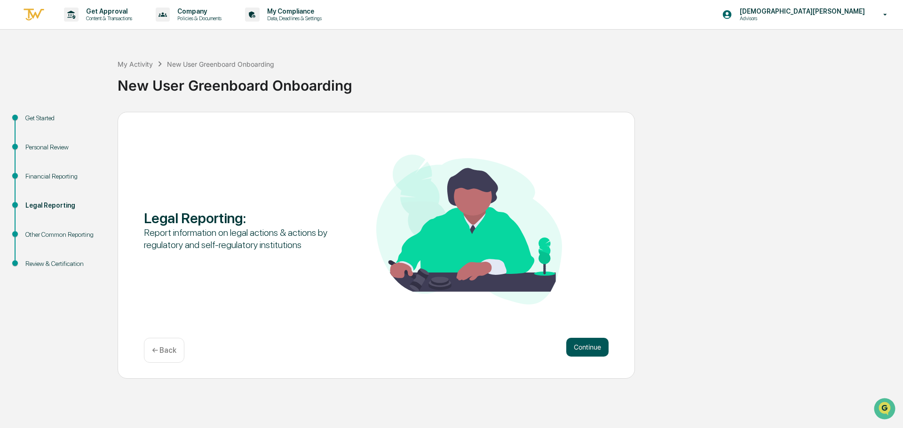
click at [590, 350] on button "Continue" at bounding box center [587, 347] width 42 height 19
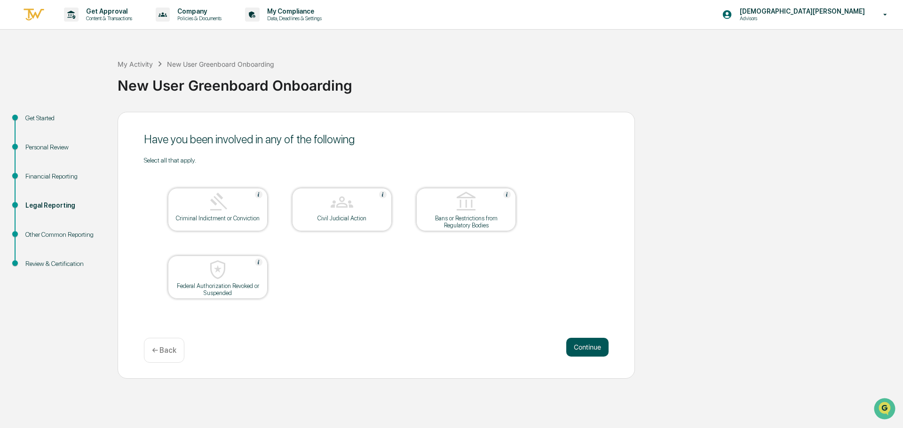
click at [575, 356] on button "Continue" at bounding box center [587, 347] width 42 height 19
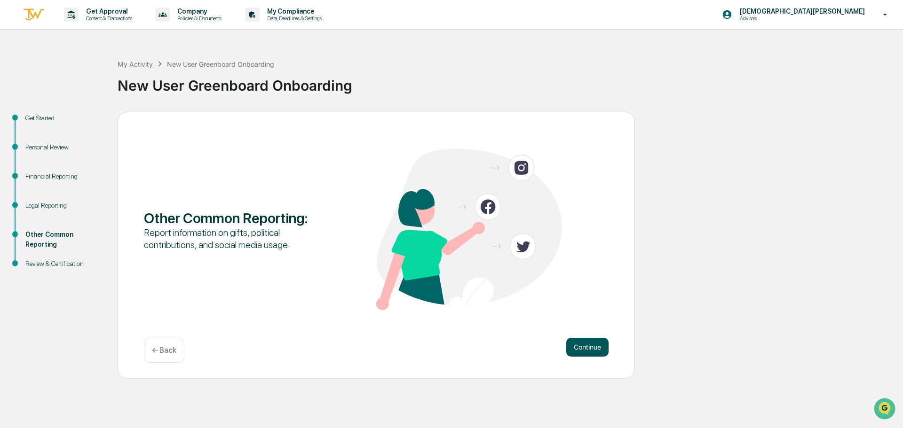
click at [573, 349] on button "Continue" at bounding box center [587, 347] width 42 height 19
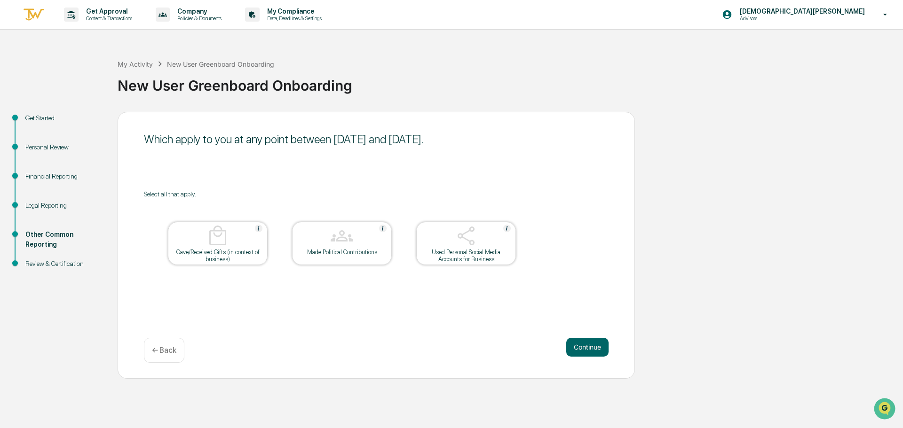
click at [573, 349] on button "Continue" at bounding box center [587, 347] width 42 height 19
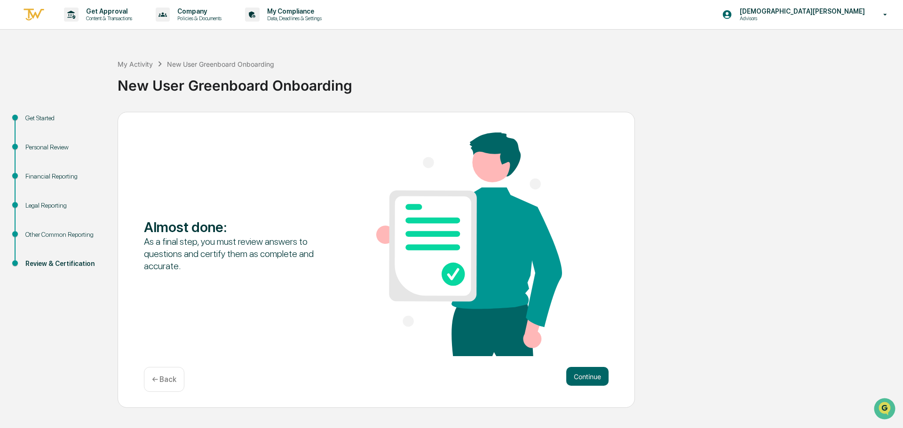
click at [582, 361] on div "Almost done : As a final step, you must review answers to questions and certify…" at bounding box center [376, 260] width 517 height 297
click at [581, 376] on button "Continue" at bounding box center [587, 376] width 42 height 19
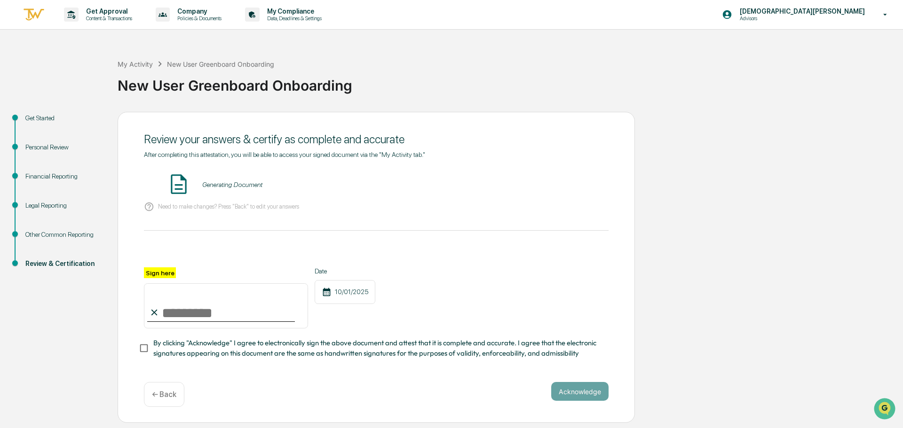
click at [205, 299] on input "Sign here" at bounding box center [226, 306] width 164 height 45
type input "**********"
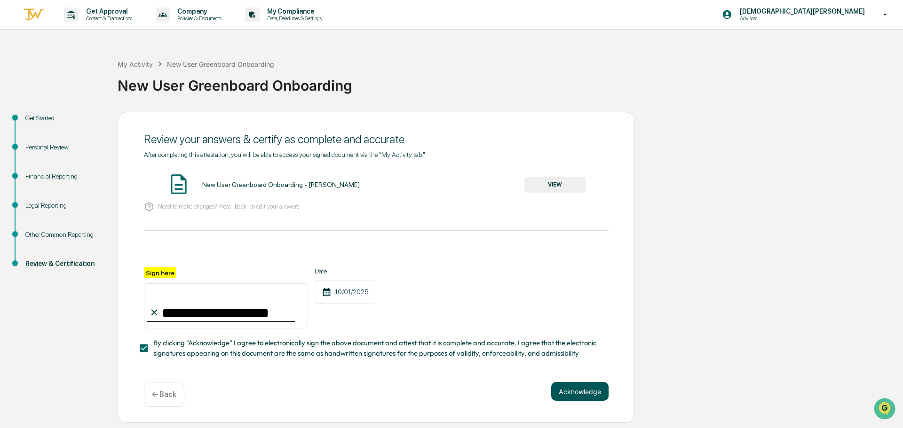
click at [560, 391] on button "Acknowledge" at bounding box center [579, 391] width 57 height 19
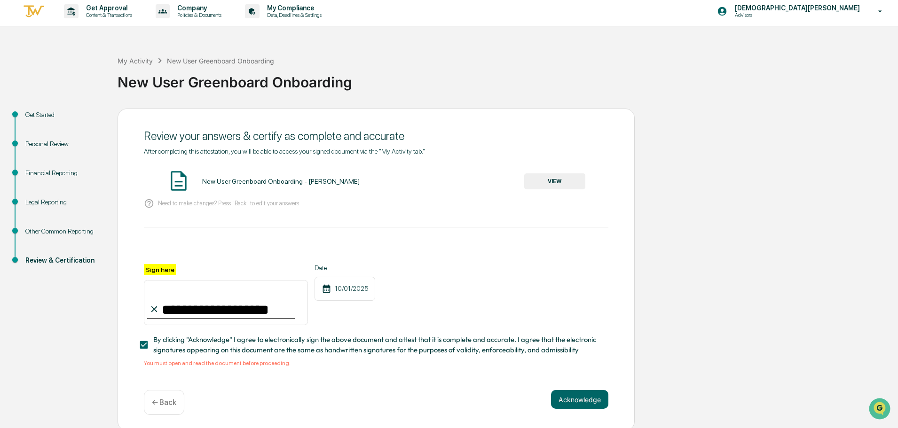
scroll to position [9, 0]
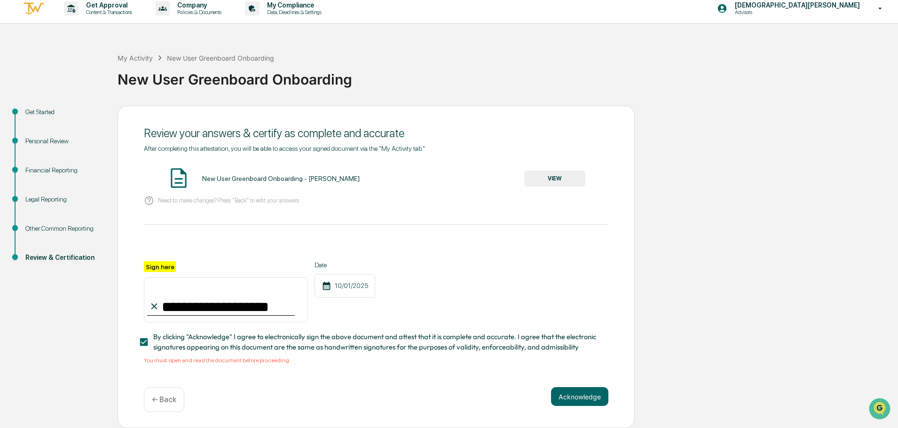
click at [263, 363] on div "You must open and read the document before proceeding." at bounding box center [376, 360] width 465 height 7
click at [560, 173] on button "VIEW" at bounding box center [554, 179] width 61 height 16
